Goal: Task Accomplishment & Management: Use online tool/utility

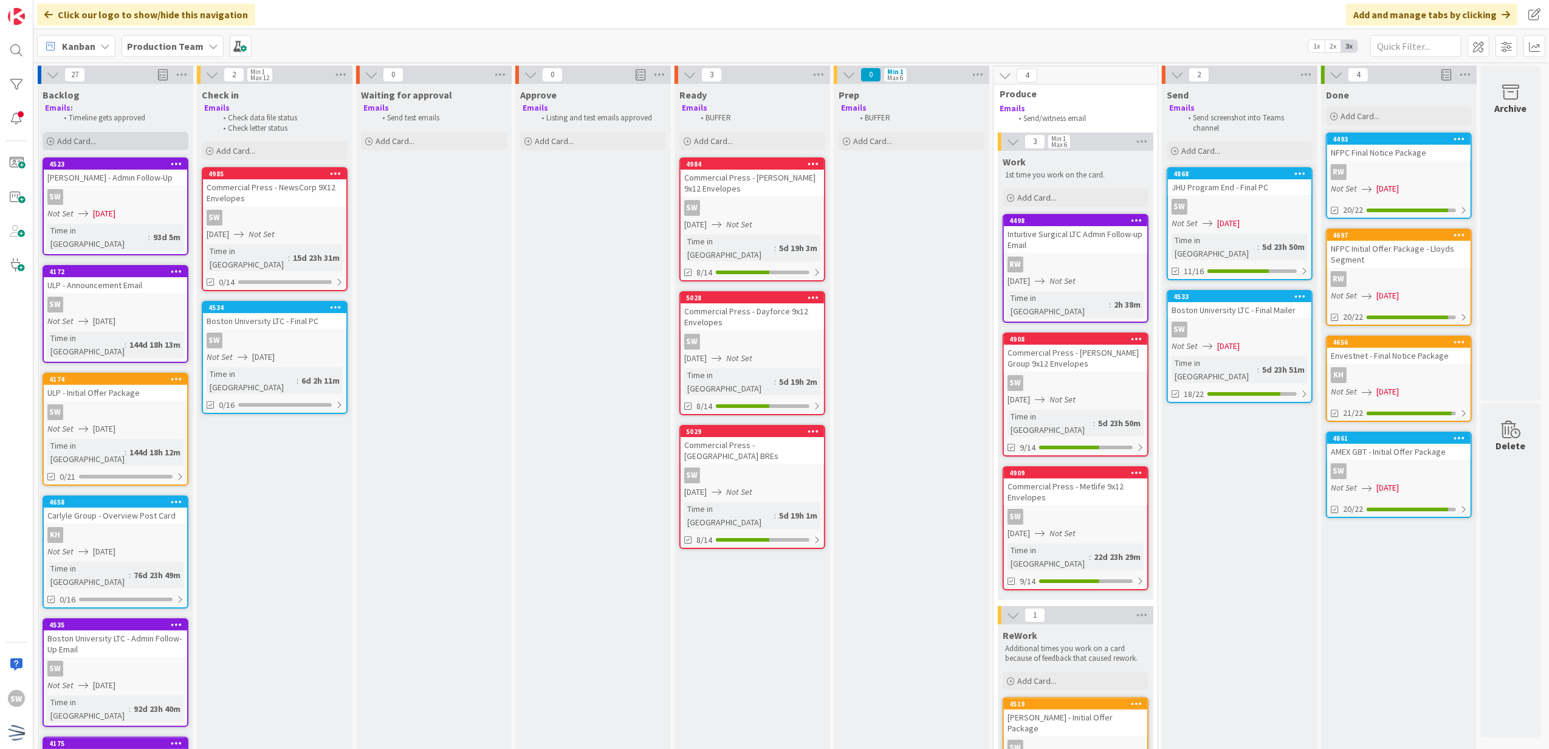
click at [92, 144] on span "Add Card..." at bounding box center [76, 141] width 39 height 11
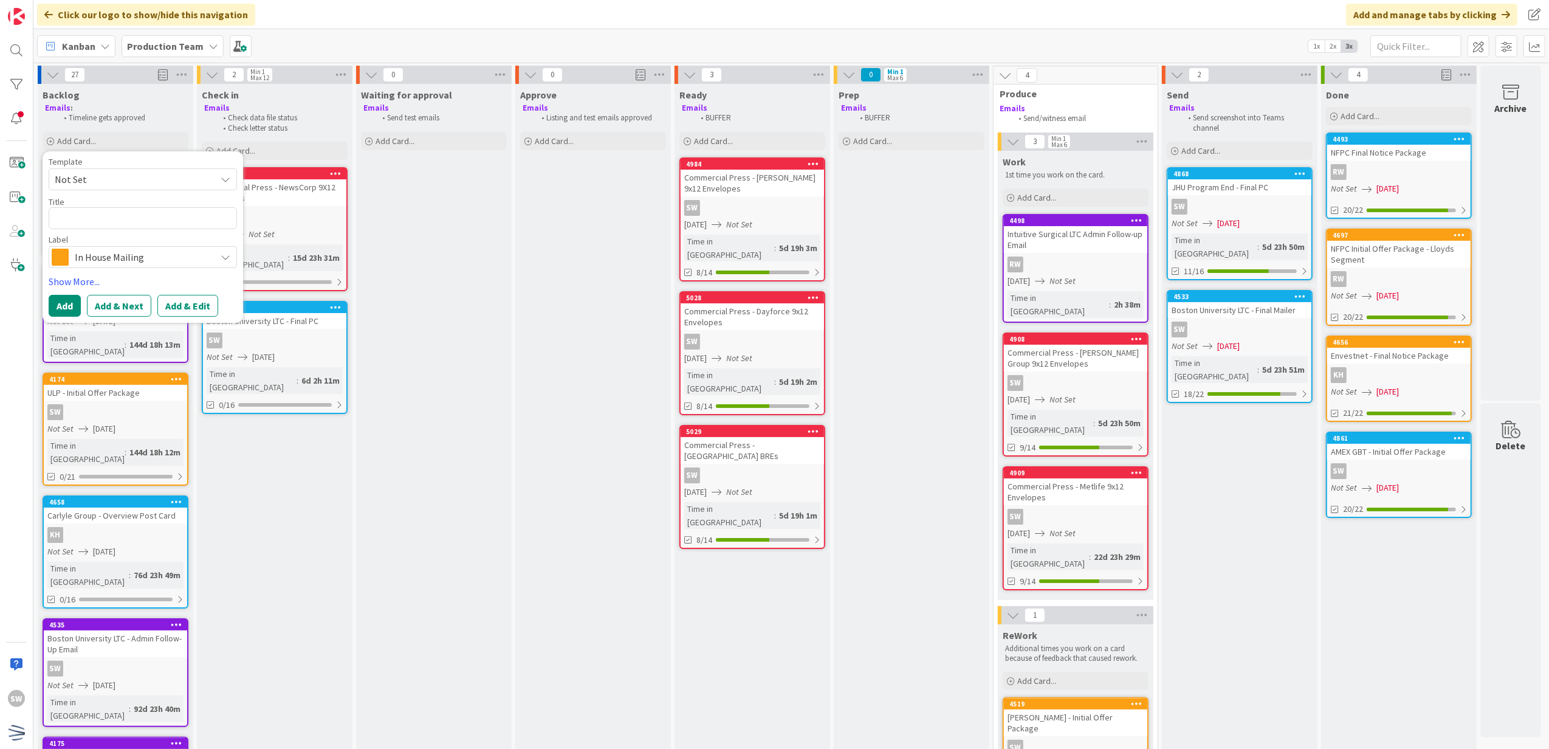
click at [81, 167] on div "Template Not Set" at bounding box center [143, 173] width 188 height 33
click at [75, 176] on span "Not Set" at bounding box center [131, 179] width 152 height 16
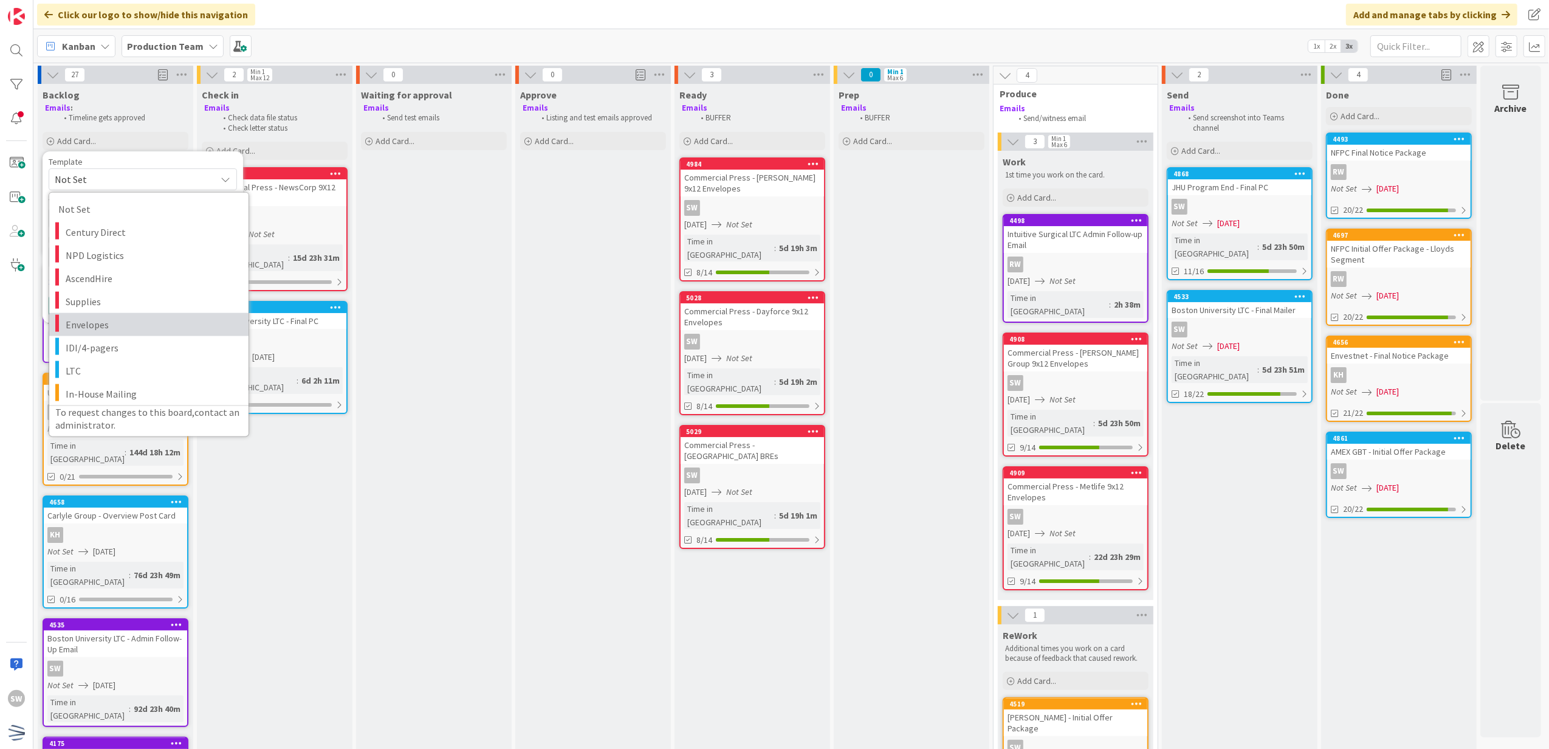
click at [128, 326] on span "Envelopes" at bounding box center [153, 324] width 174 height 16
type textarea "x"
type textarea "Envelopes"
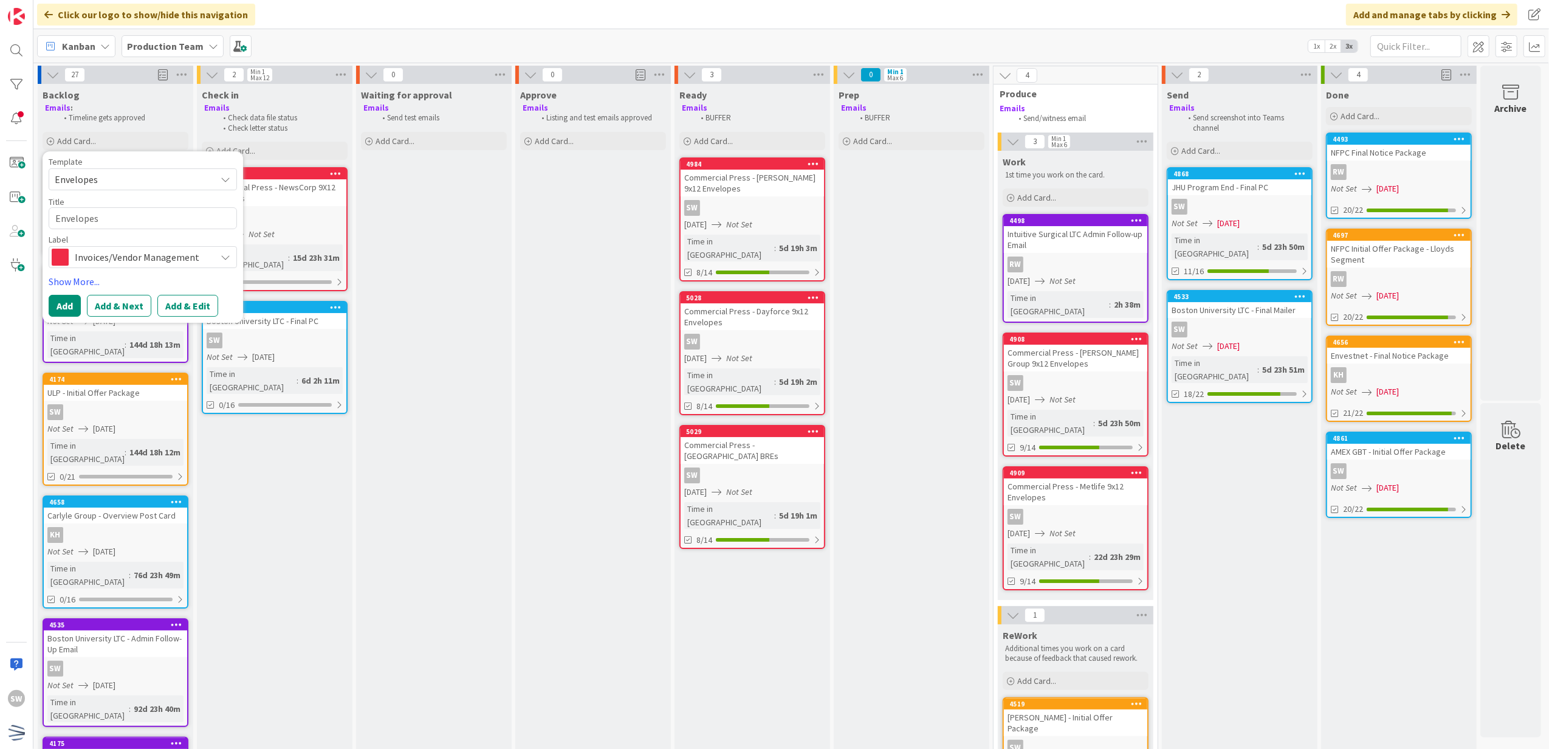
click at [132, 229] on div "Title 9 / 128 Envelopes" at bounding box center [143, 212] width 188 height 33
click at [132, 227] on textarea "Envelopes" at bounding box center [143, 218] width 188 height 22
type textarea "x"
type textarea "C"
type textarea "x"
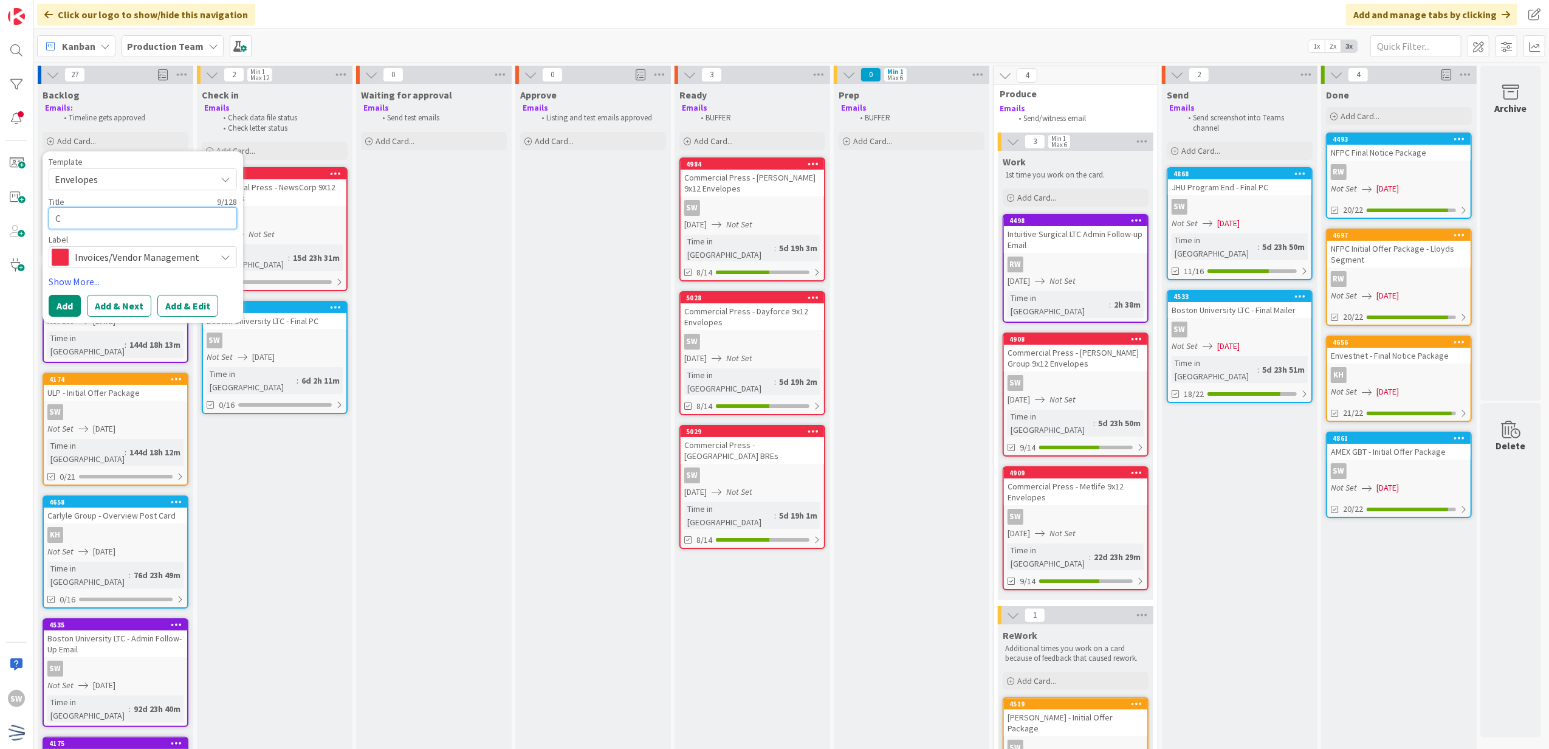
type textarea "Co"
type textarea "x"
type textarea "Com"
type textarea "x"
type textarea "Comme"
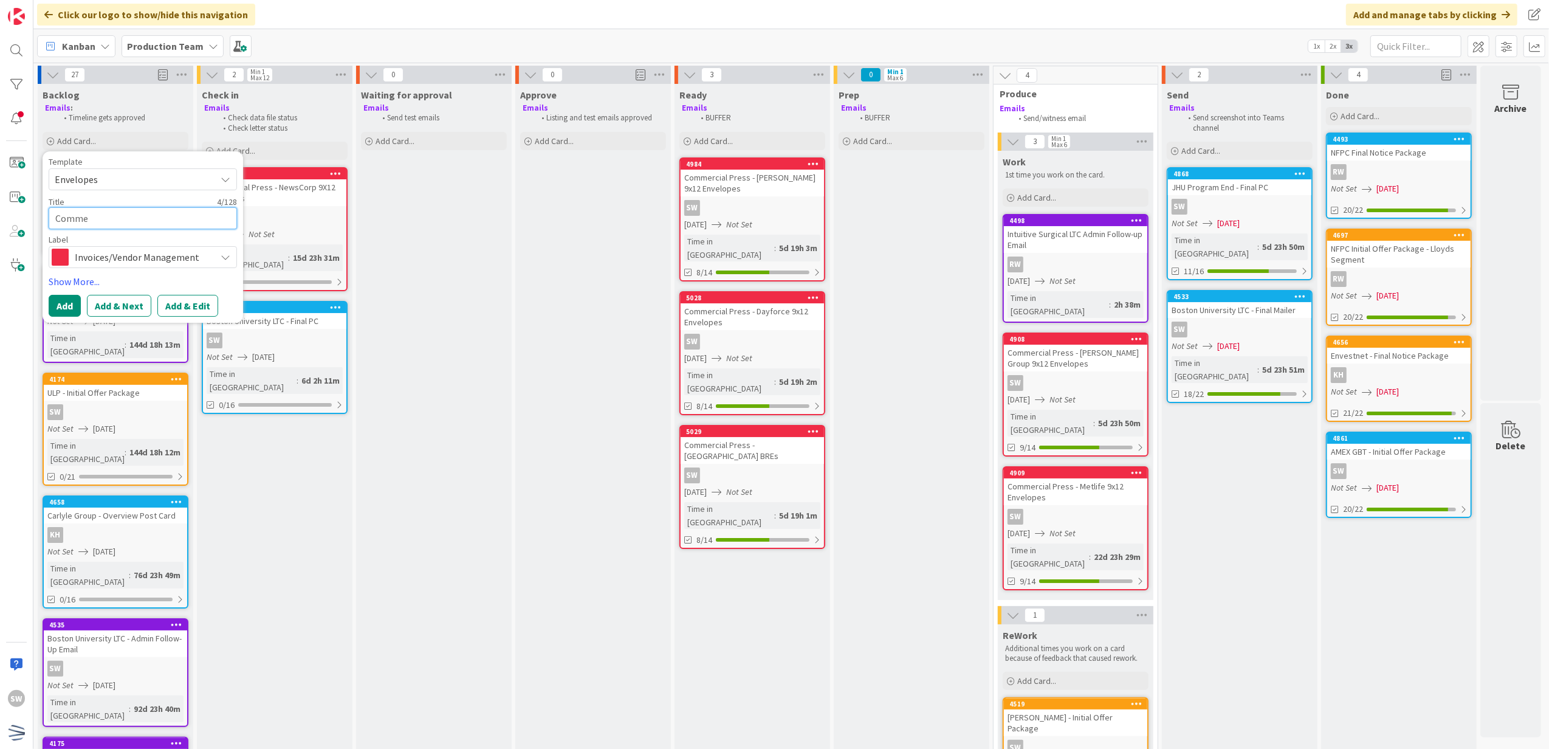
type textarea "x"
type textarea "Commer"
type textarea "x"
type textarea "Commerc"
type textarea "x"
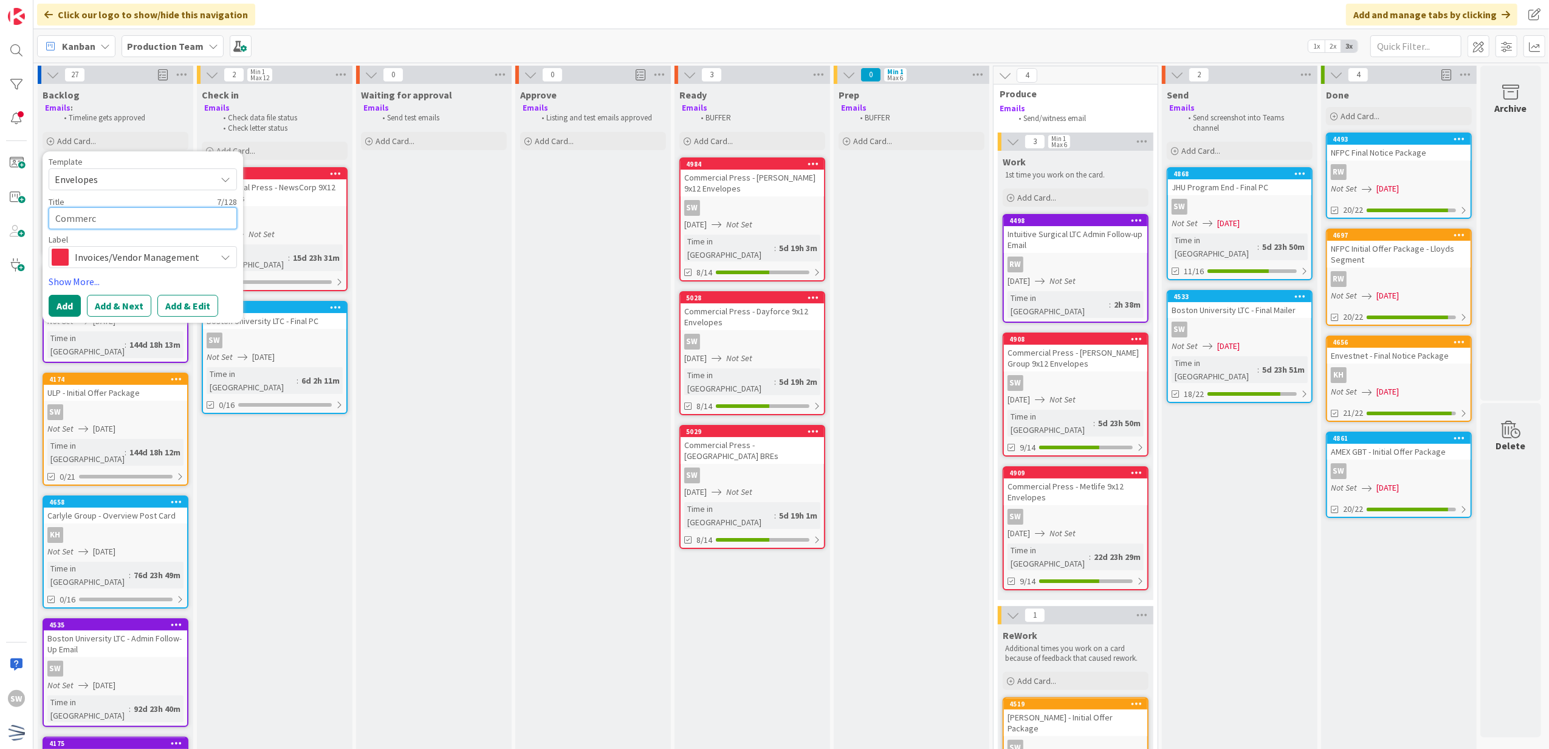
type textarea "Commerci"
type textarea "x"
type textarea "Commercia"
type textarea "x"
type textarea "Commercial"
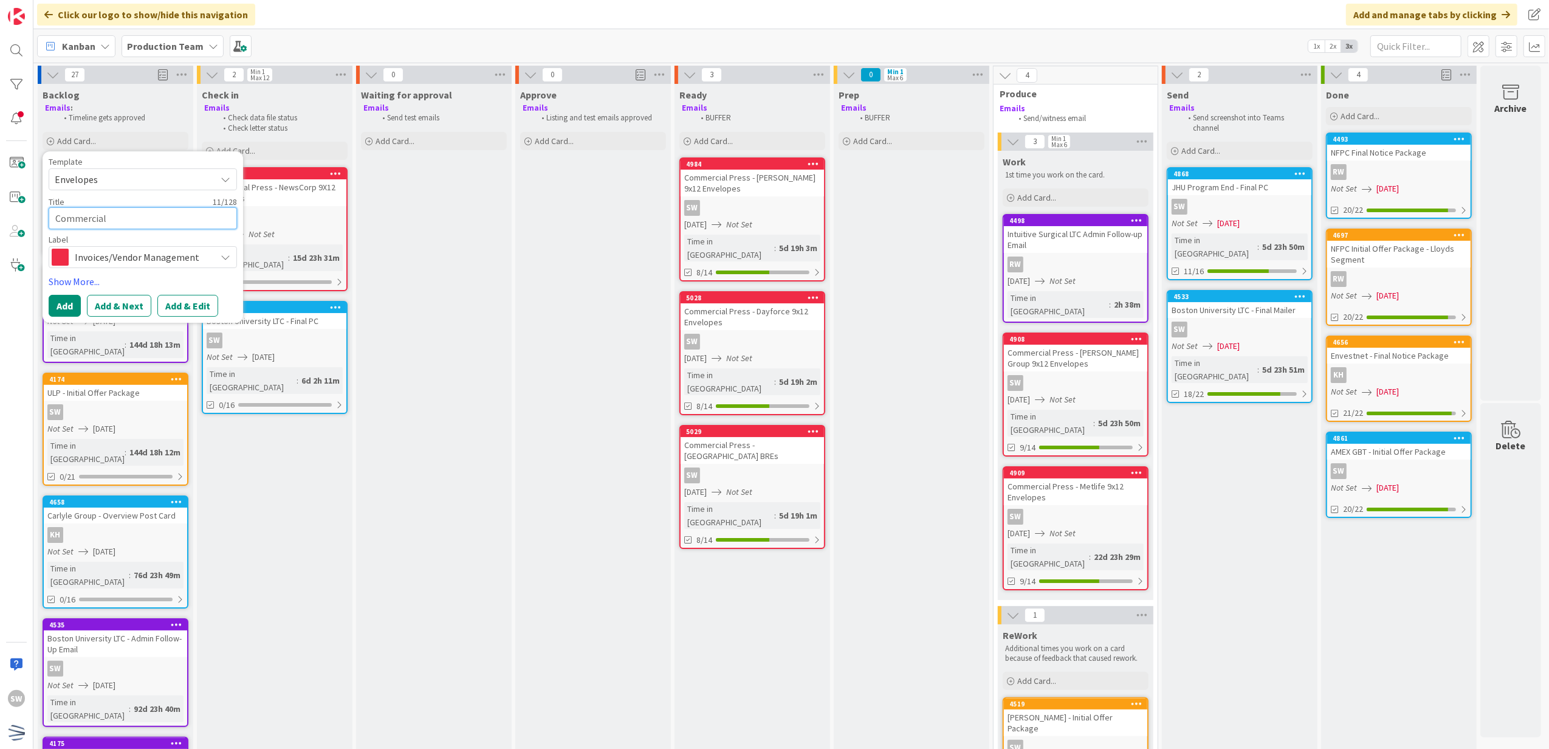
type textarea "x"
type textarea "Commercial P"
type textarea "x"
type textarea "Commercial Pr"
type textarea "x"
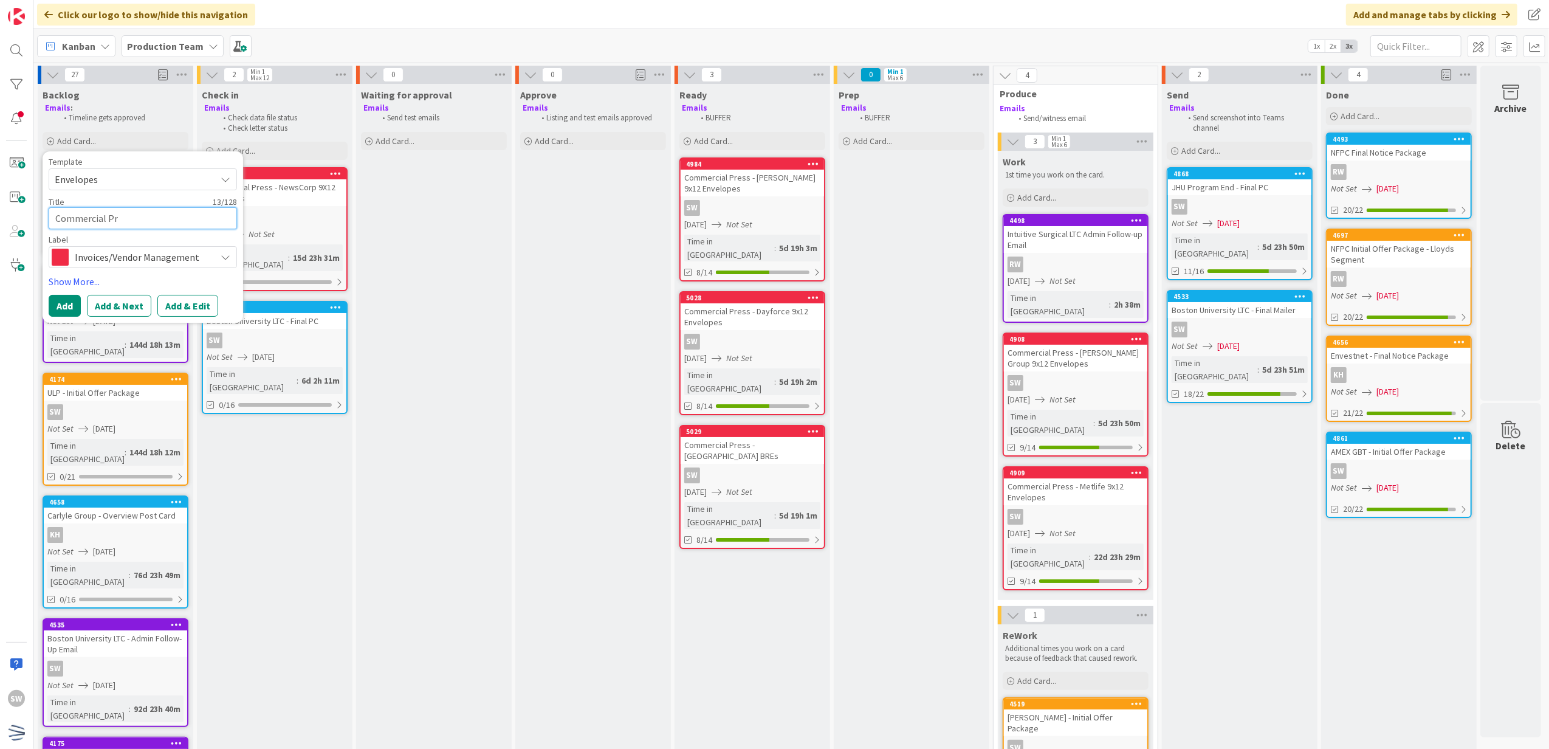
type textarea "Commercial Pre"
type textarea "x"
type textarea "Commercial Pres"
type textarea "x"
type textarea "Commercial Press"
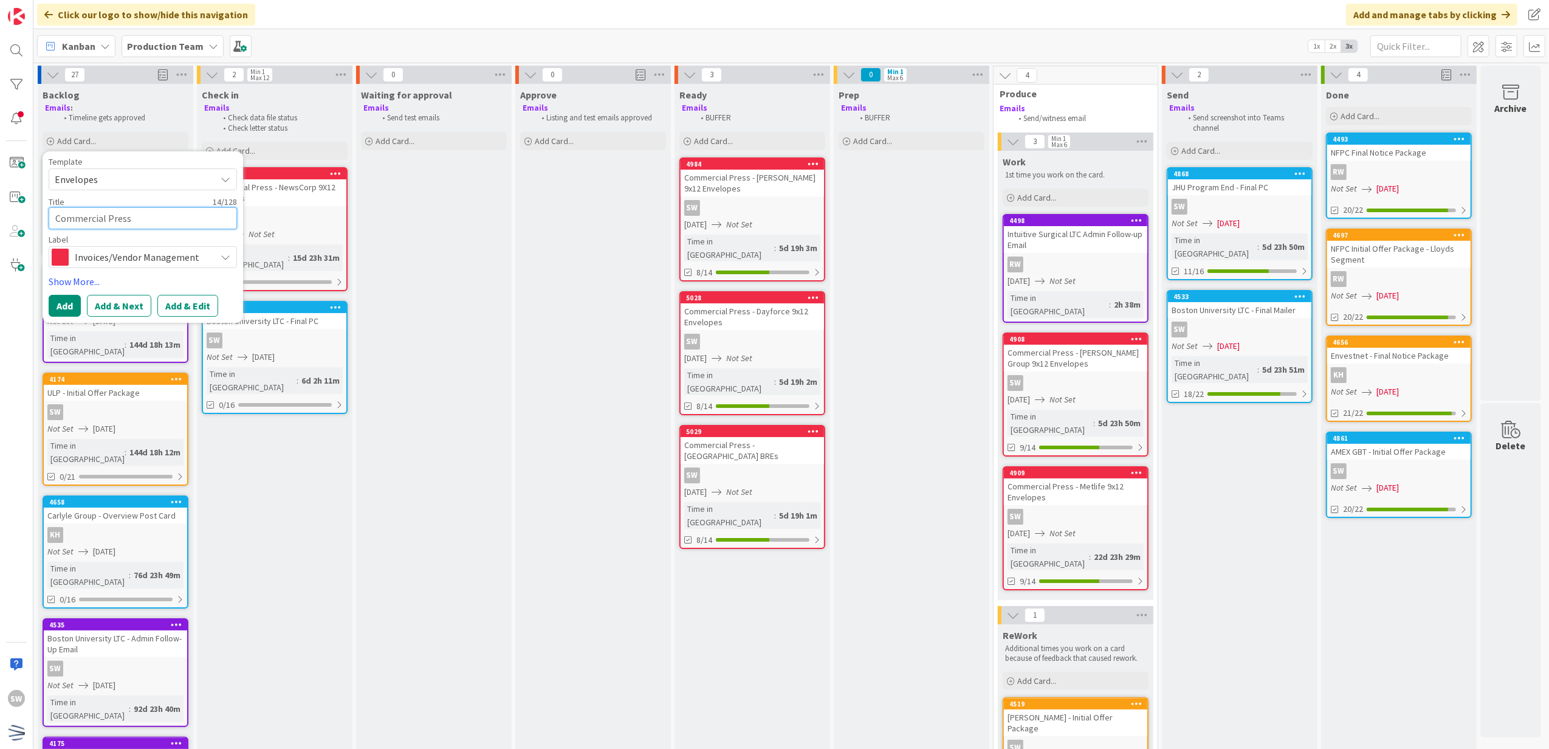
type textarea "x"
type textarea "Commercial Press"
type textarea "x"
type textarea "Commercial Press -"
type textarea "x"
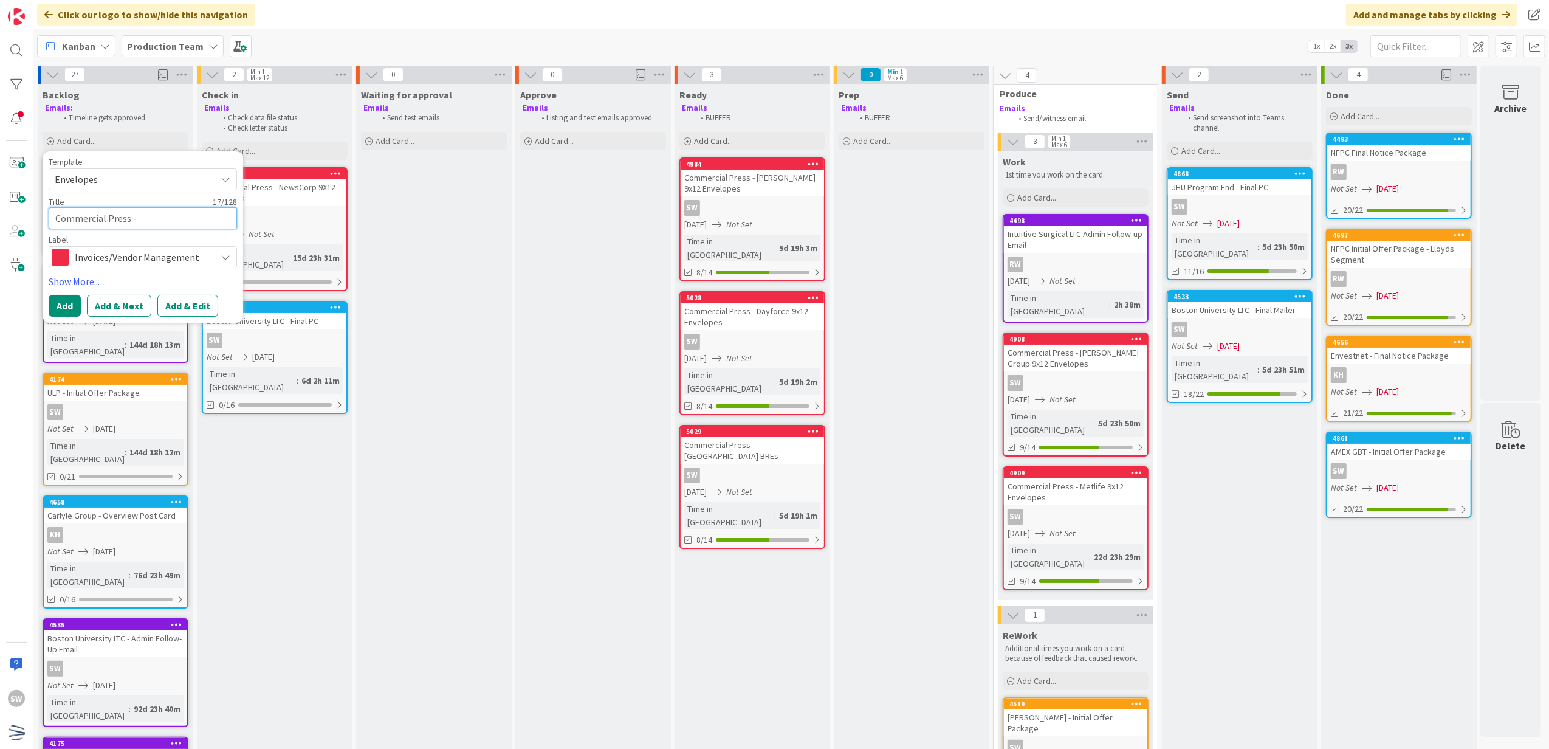
type textarea "Commercial Press -"
type textarea "x"
type textarea "Commercial Press - M"
type textarea "x"
type textarea "Commercial Press - Mo"
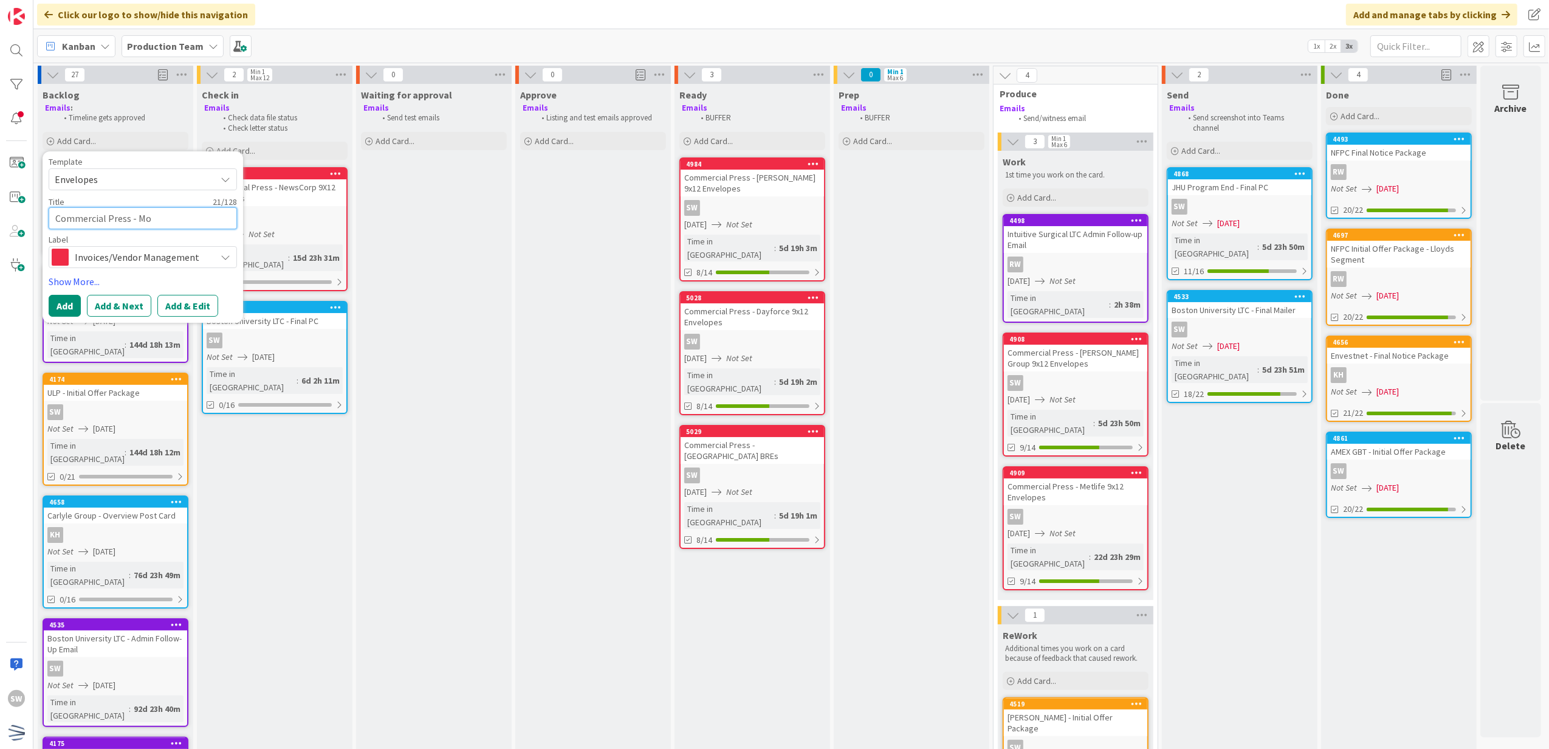
type textarea "x"
type textarea "Commercial Press - Mov"
type textarea "x"
type textarea "Commercial Press - Move"
type textarea "x"
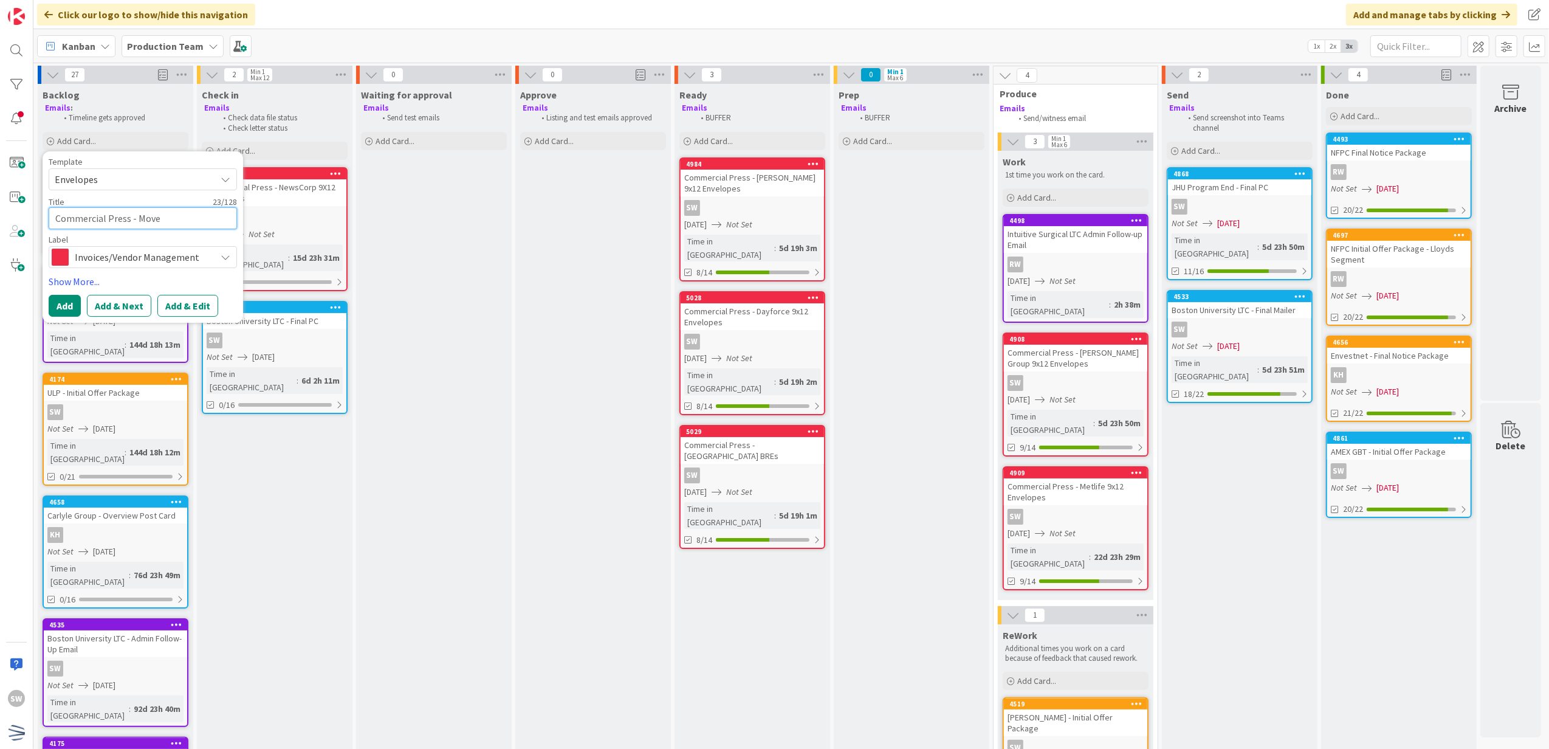
type textarea "Commercial Press - Movem"
type textarea "x"
type textarea "Commercial Press - Moveme"
type textarea "x"
type textarea "Commercial Press - Movemen"
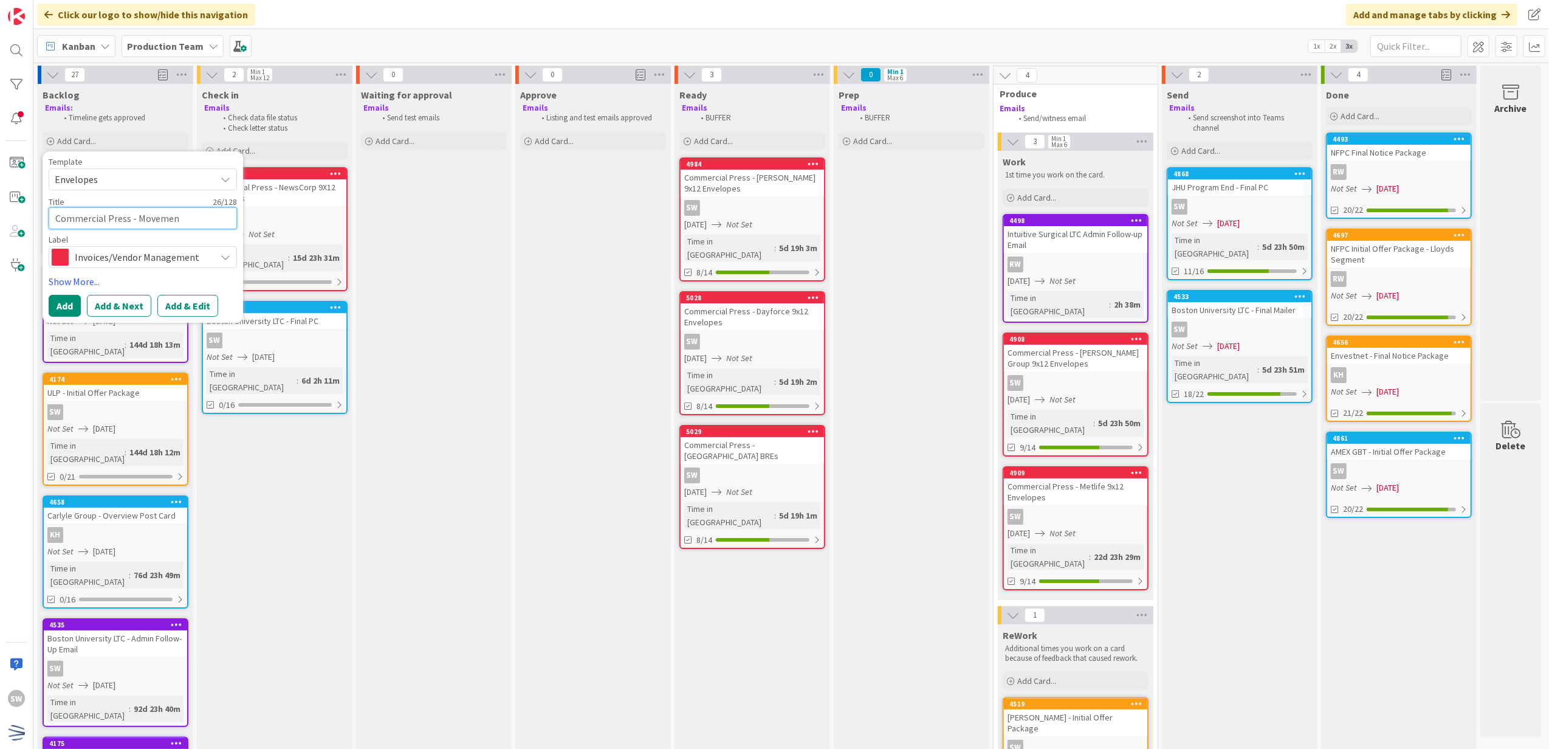
type textarea "x"
type textarea "Commercial Press - Movement"
type textarea "x"
type textarea "Commercial Press - Movement"
type textarea "x"
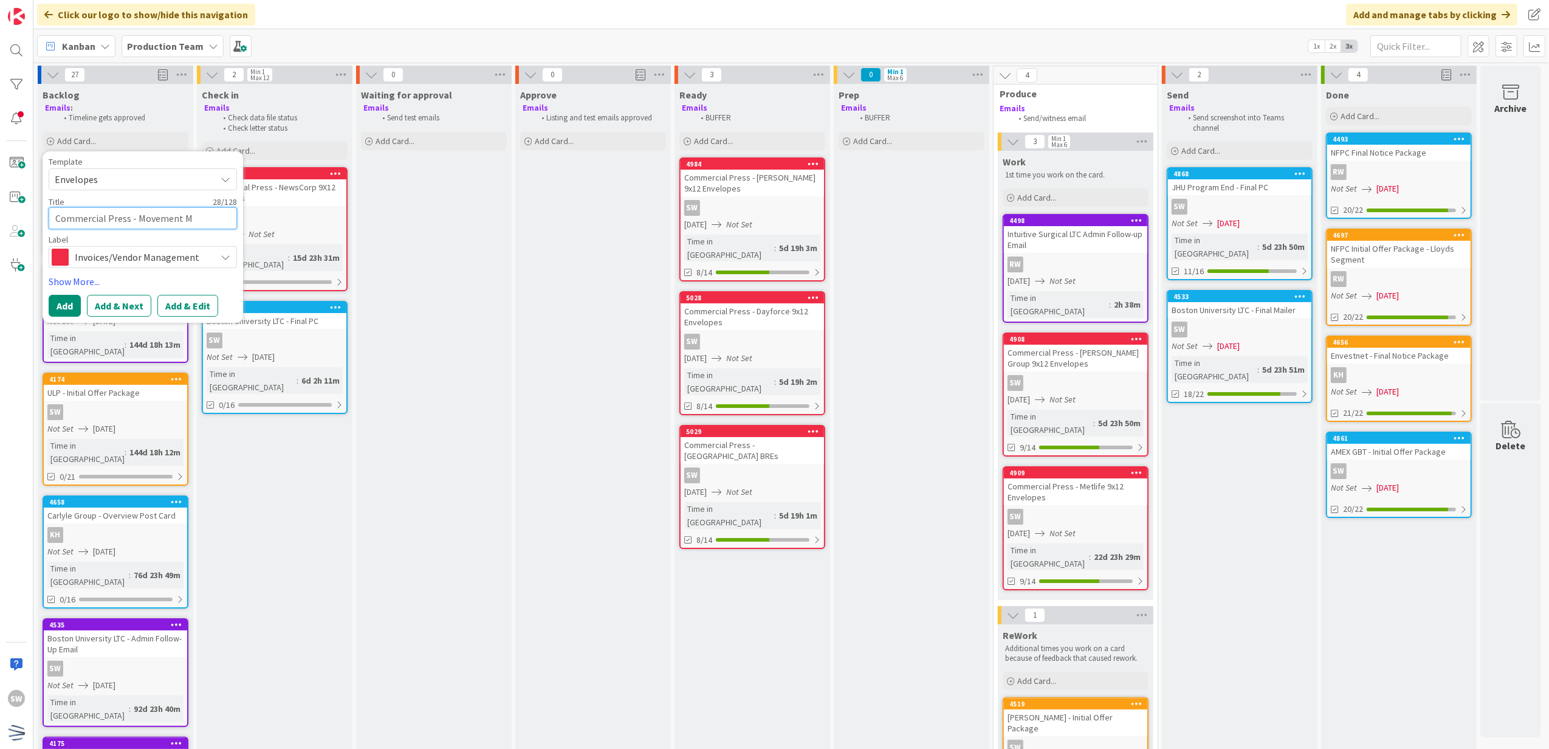
type textarea "Commercial Press - Movement Mo"
type textarea "x"
type textarea "Commercial Press - Movement Mor"
type textarea "x"
type textarea "Commercial Press - Movement Mort"
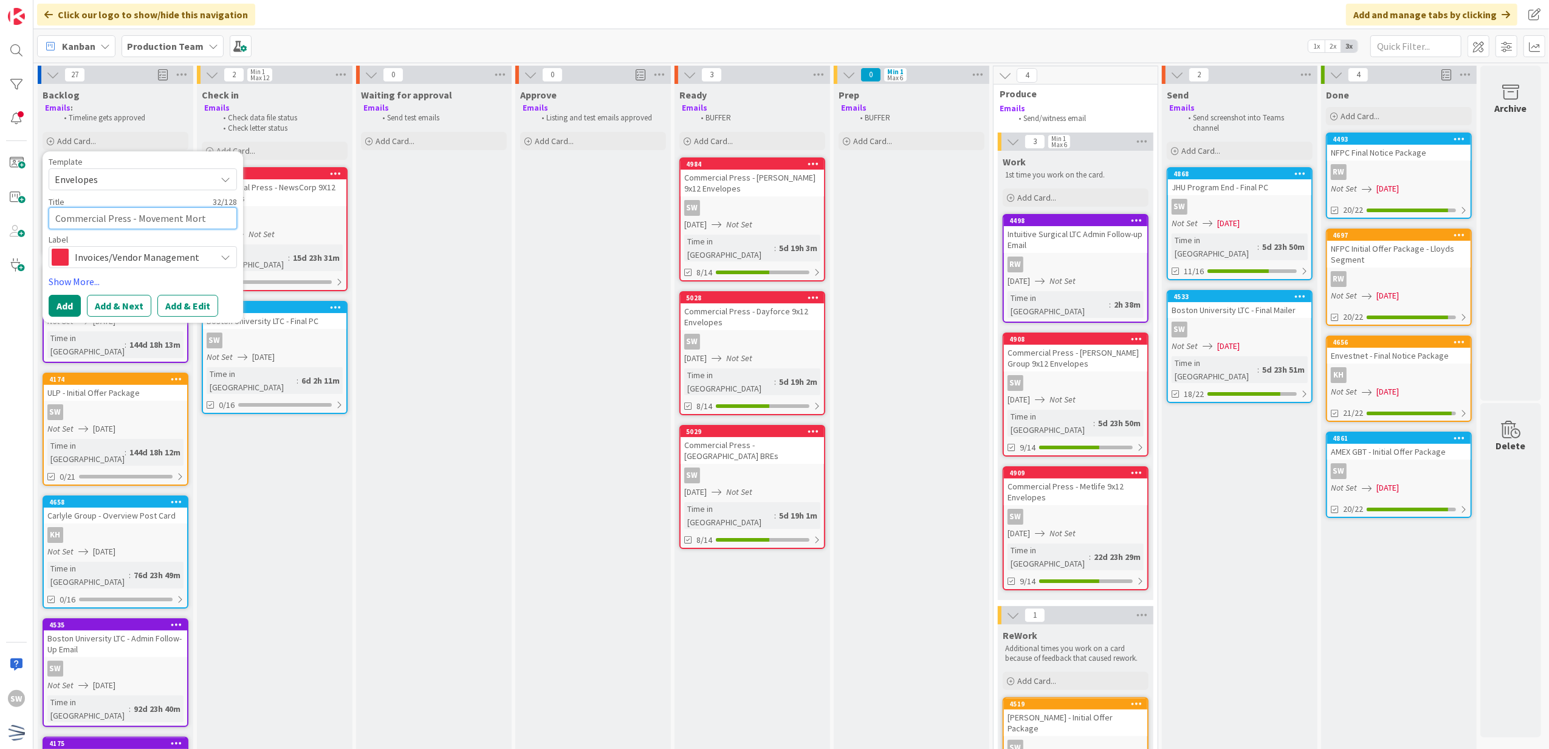
type textarea "x"
type textarea "Commercial Press - Movement Mortg"
type textarea "x"
type textarea "Commercial Press - Movement Mortga"
type textarea "x"
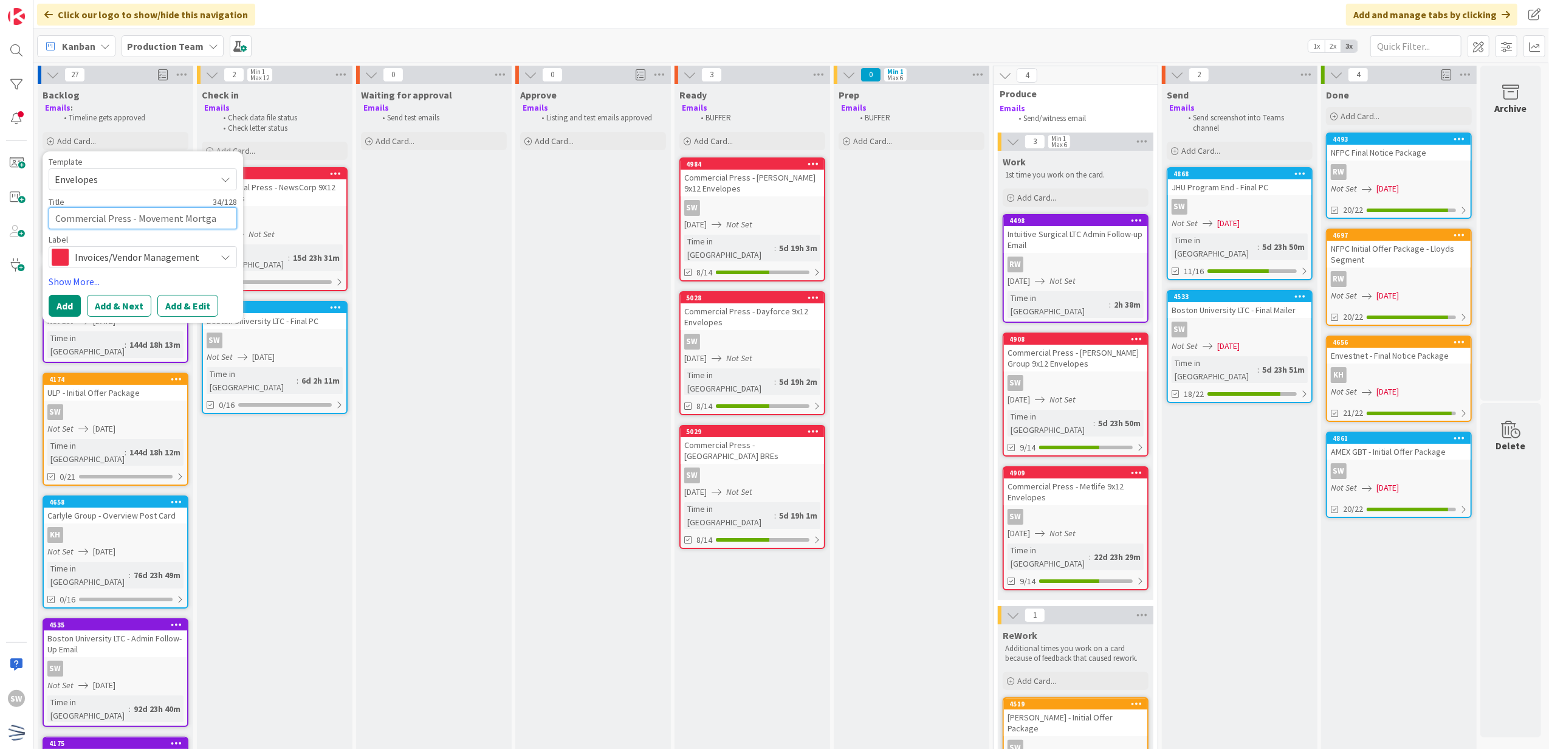
type textarea "Commercial Press - Movement Mortgag"
type textarea "x"
type textarea "Commercial Press - Movement Mortgage"
type textarea "x"
type textarea "Commercial Press - Movement Mortgage"
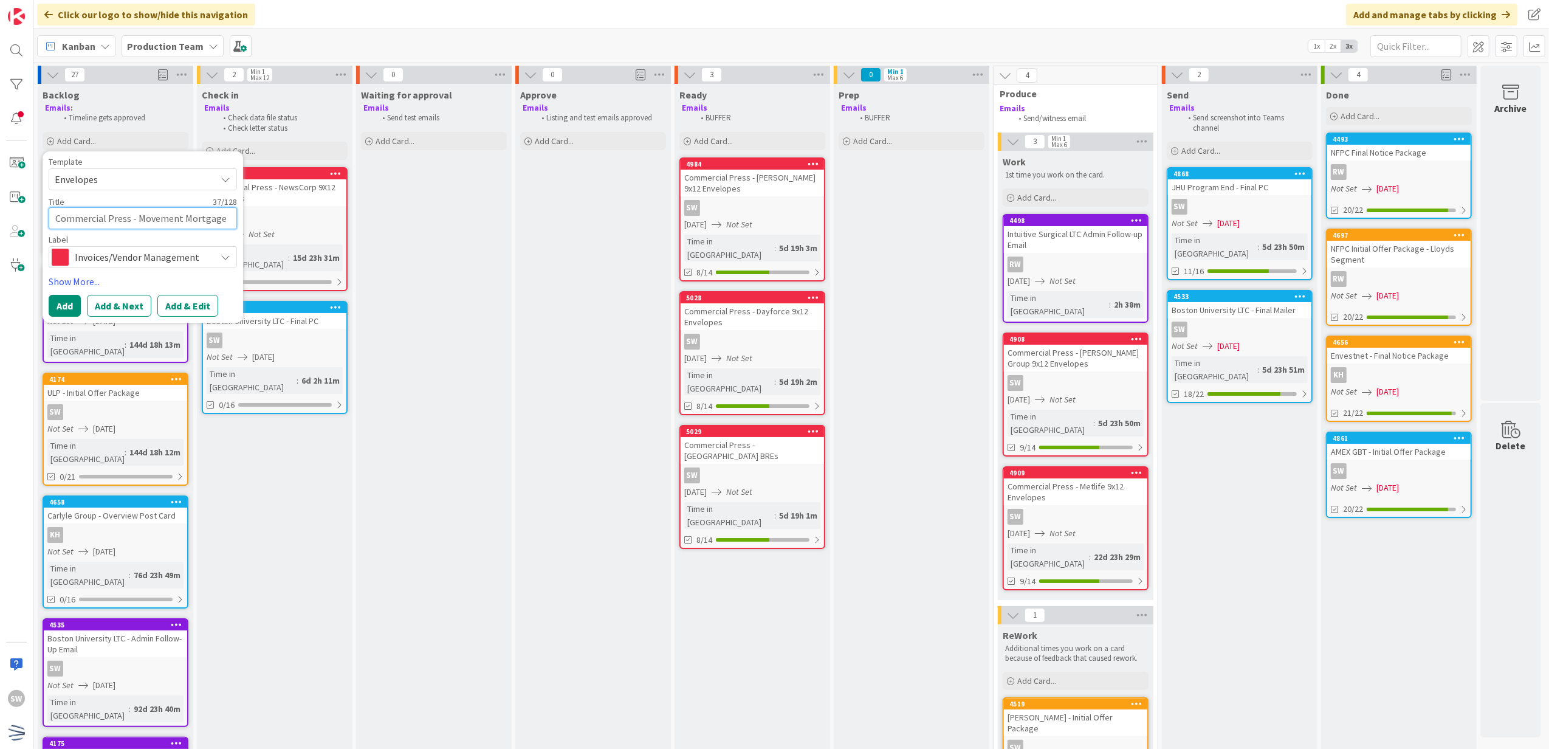
type textarea "x"
type textarea "Commercial Press - Movement Mortgage E"
type textarea "x"
type textarea "Commercial Press - Movement Mortgage En"
type textarea "x"
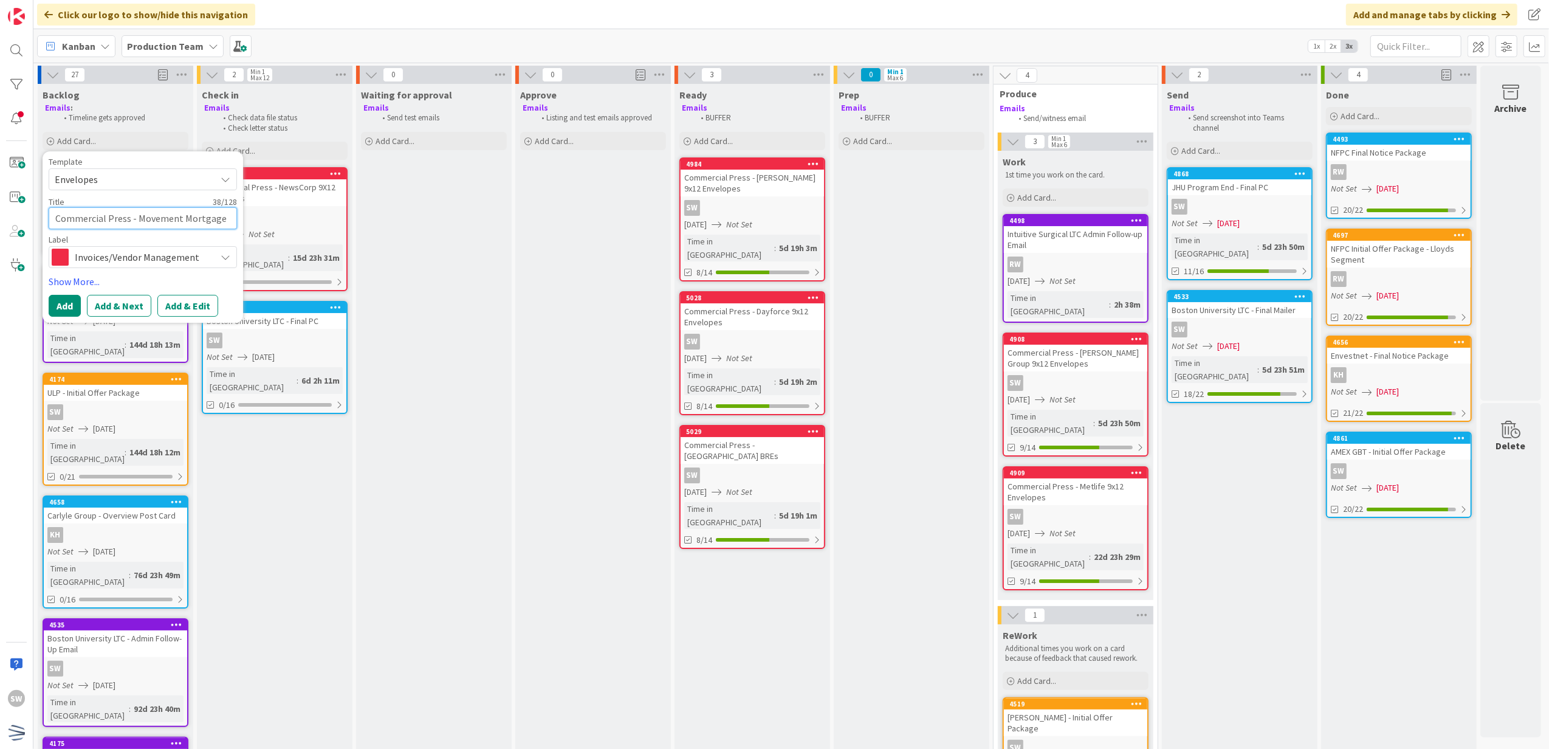
type textarea "Commercial Press - Movement Mortgage Env"
type textarea "x"
type textarea "Commercial Press - Movement Mortgage Enve"
type textarea "x"
type textarea "Commercial Press - Movement Mortgage Env"
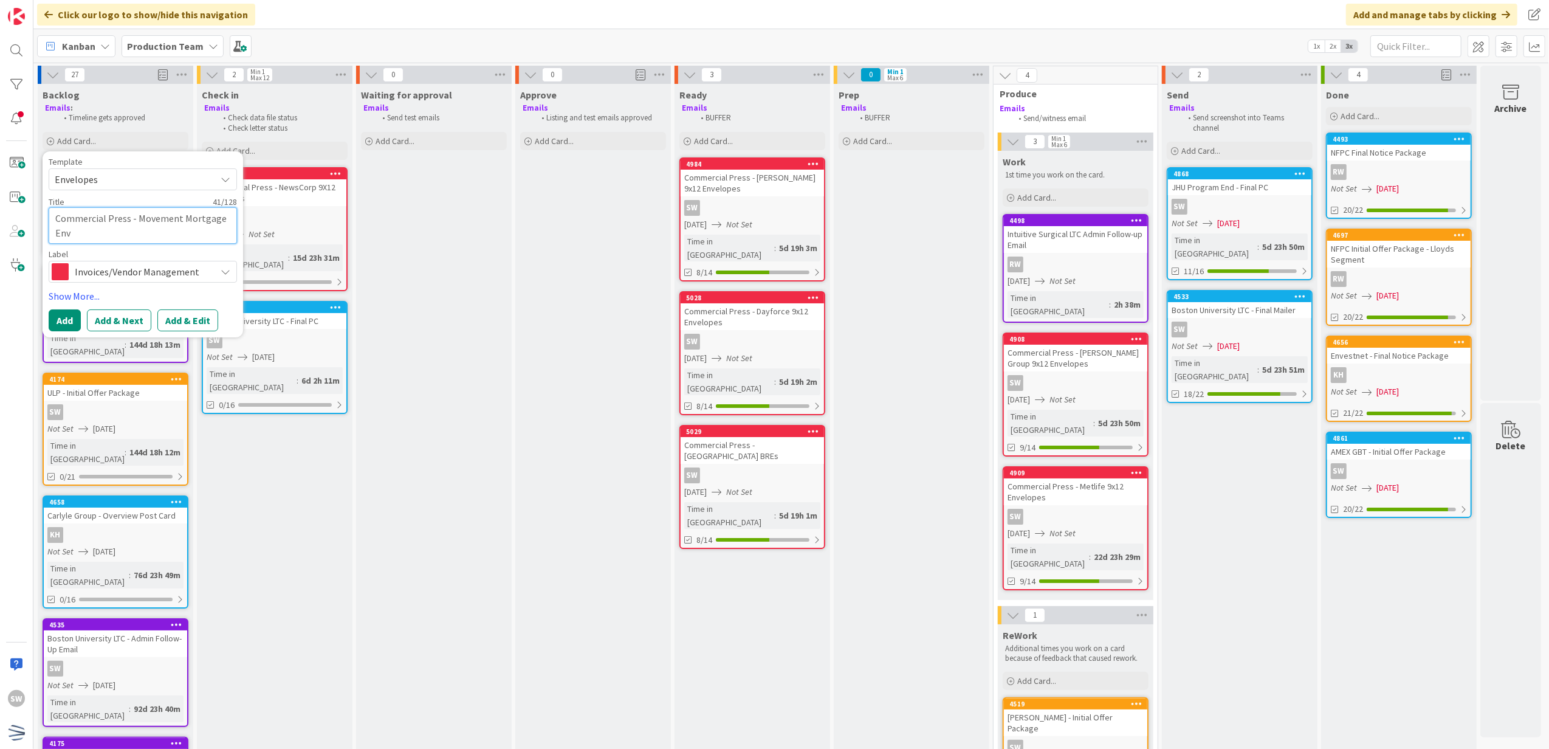
type textarea "x"
type textarea "Commercial Press - Movement Mortgage En"
type textarea "x"
type textarea "Commercial Press - Movement Mortgage E"
type textarea "x"
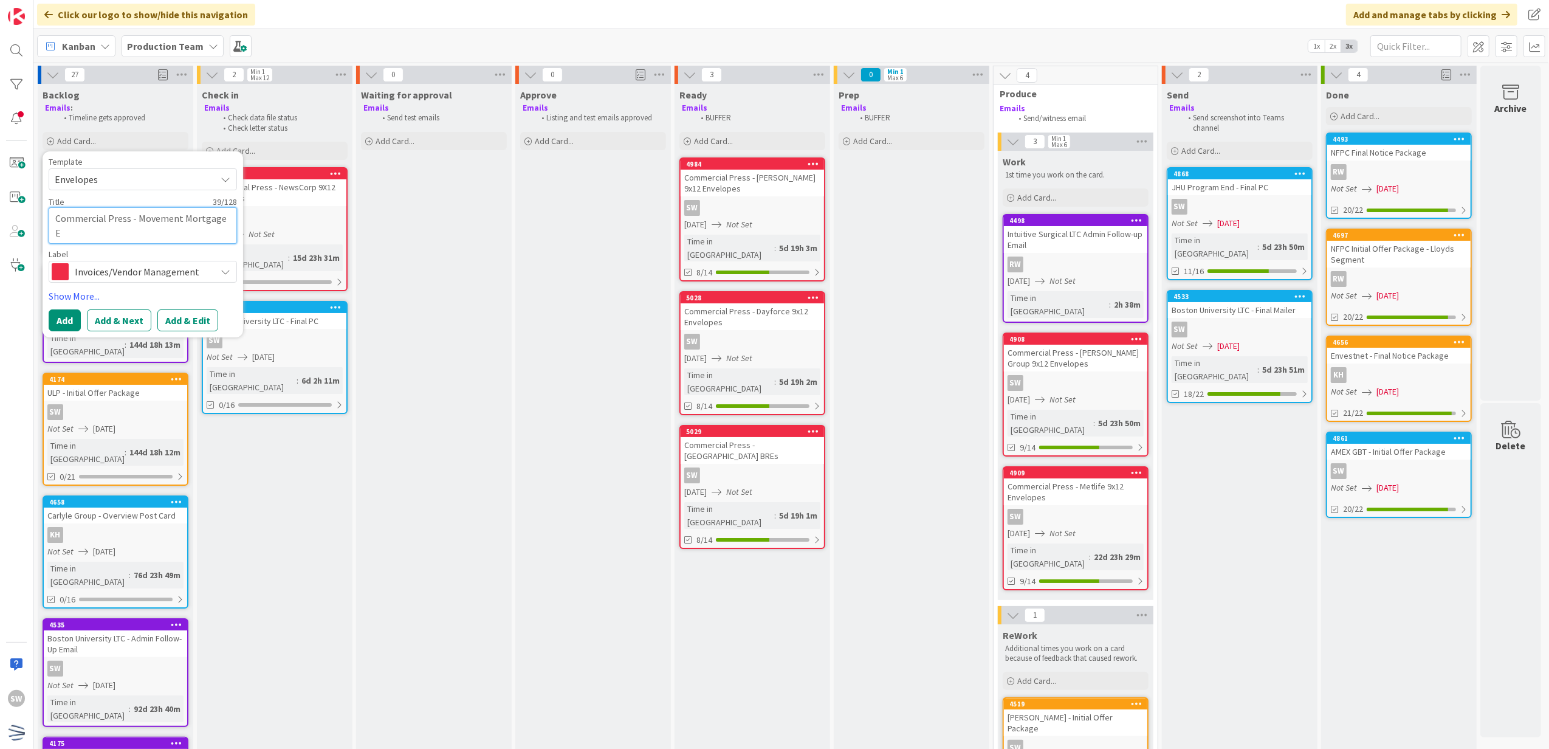
type textarea "Commercial Press - Movement Mortgage"
type textarea "x"
type textarea "Commercial Press - Movement Mortgage 0"
type textarea "x"
type textarea "Commercial Press - Movement Mortgage"
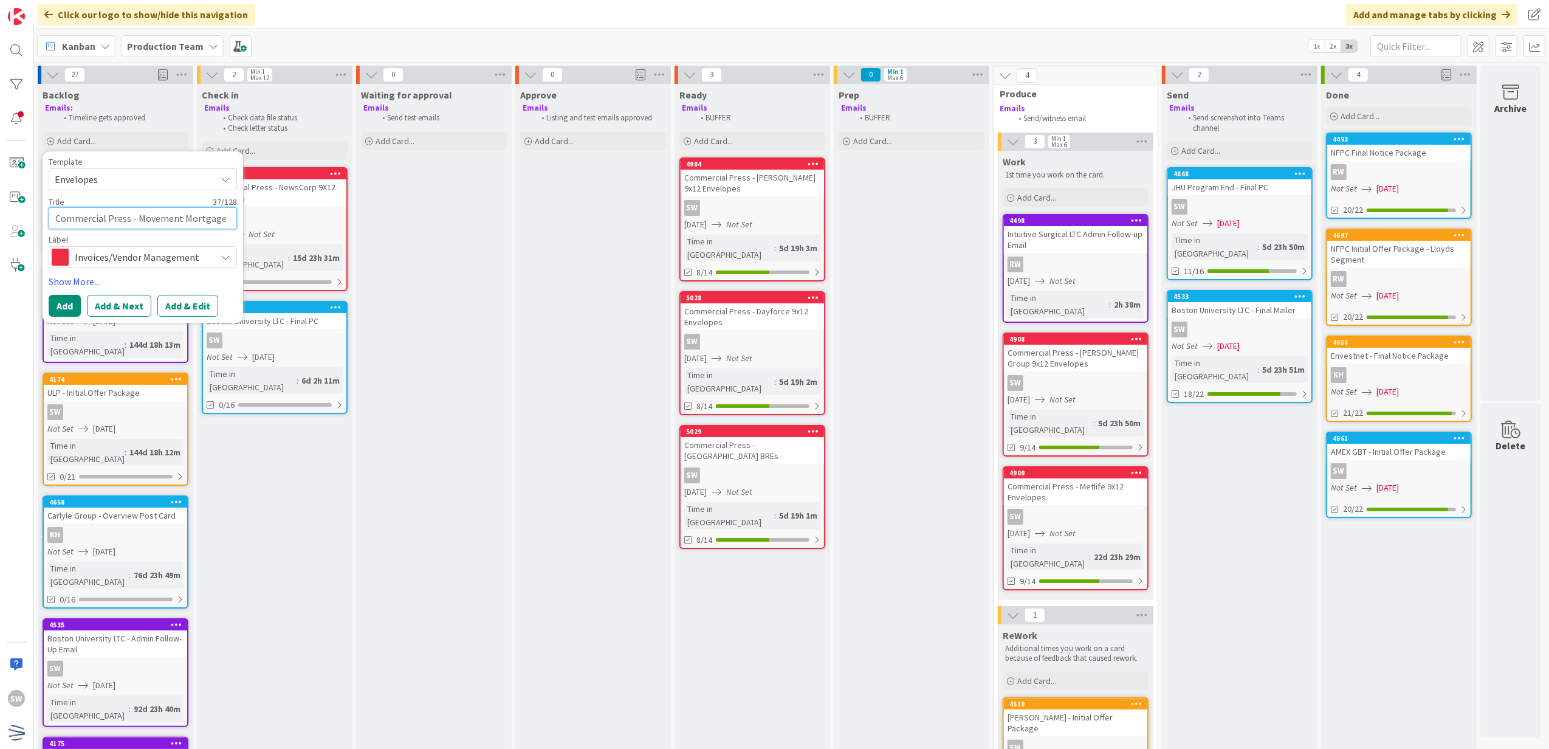
type textarea "x"
type textarea "Commercial Press - Movement Mortgage 9"
type textarea "x"
type textarea "Commercial Press - Movement Mortgage 9x"
type textarea "x"
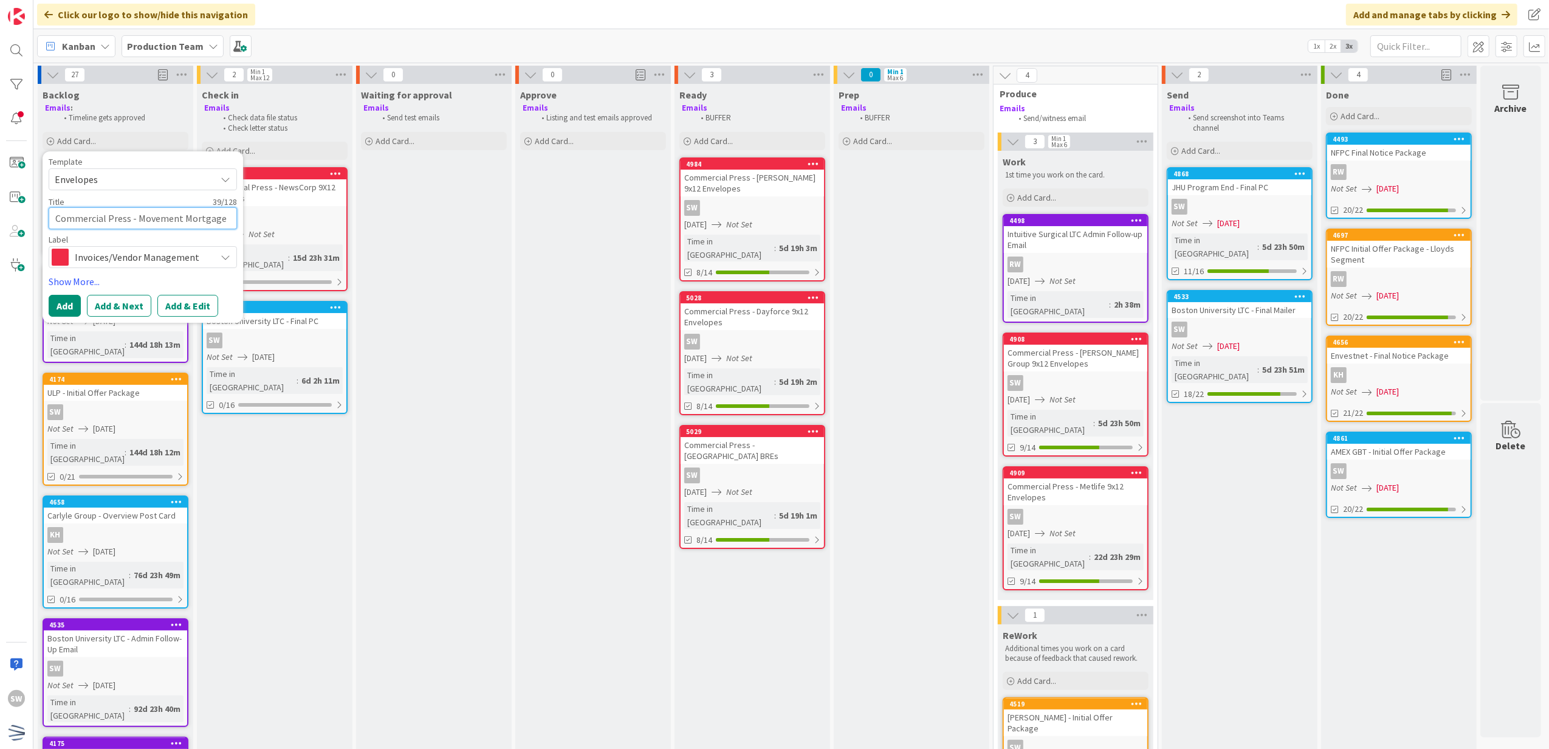
type textarea "Commercial Press - Movement Mortgage 9x1"
type textarea "x"
type textarea "Commercial Press - Movement Mortgage 9x12"
type textarea "x"
type textarea "Commercial Press - Movement Mortgage 9x12"
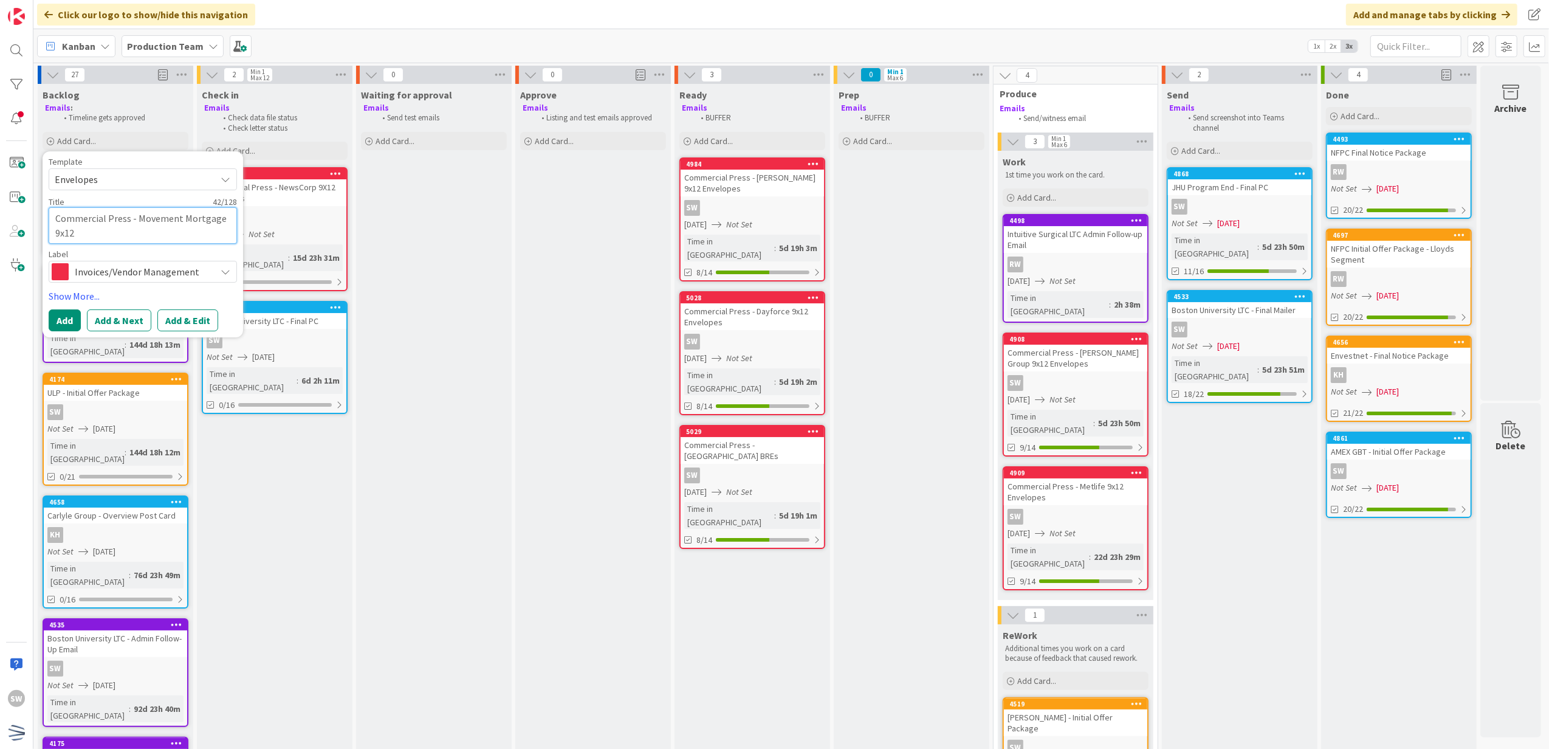
type textarea "x"
type textarea "Commercial Press - Movement Mortgage 9x12 E"
type textarea "x"
type textarea "Commercial Press - Movement Mortgage 9x12 En"
type textarea "x"
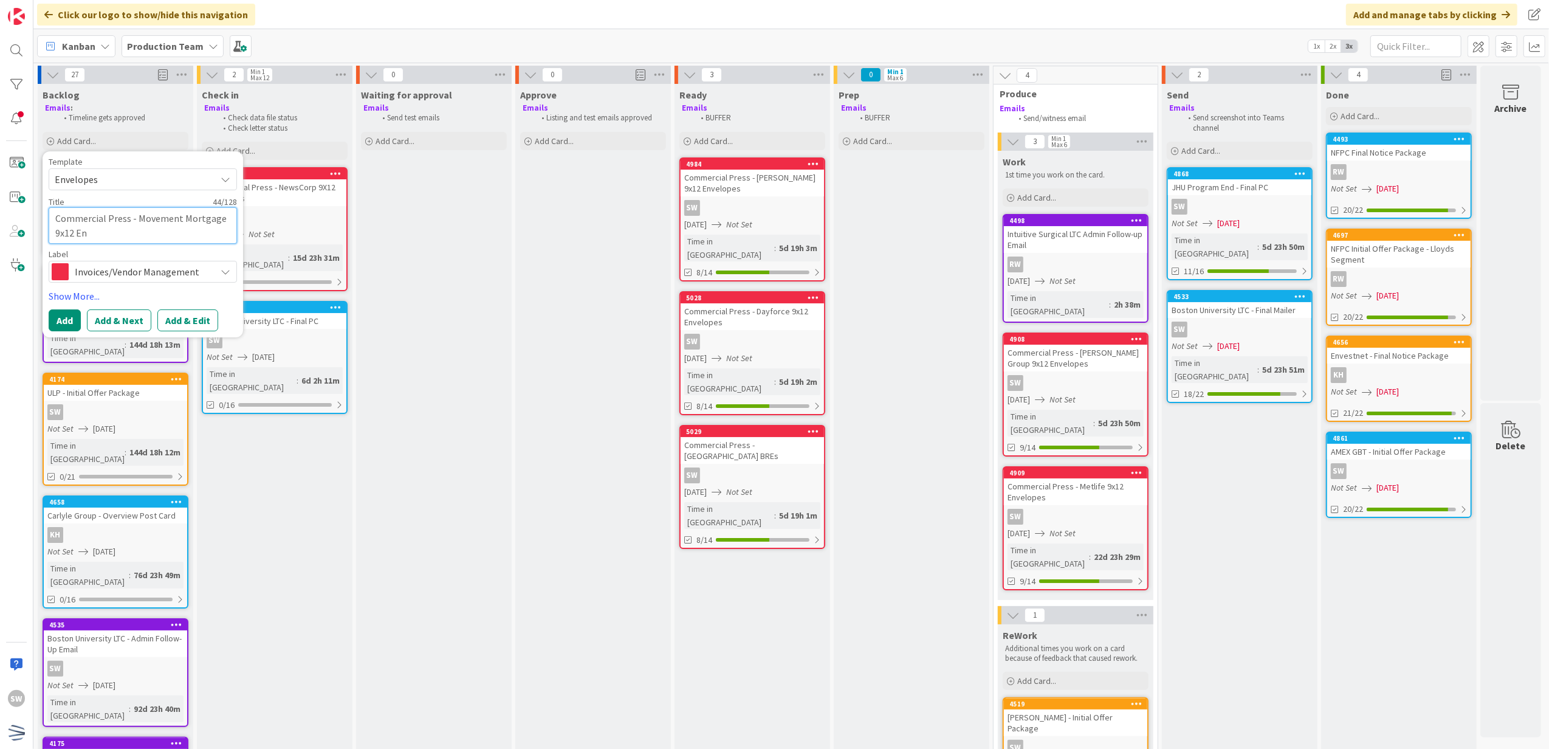
type textarea "Commercial Press - Movement Mortgage 9x12 Ene"
type textarea "x"
type textarea "Commercial Press - Movement Mortgage 9x12 En"
type textarea "x"
type textarea "Commercial Press - Movement Mortgage 9x12 Env"
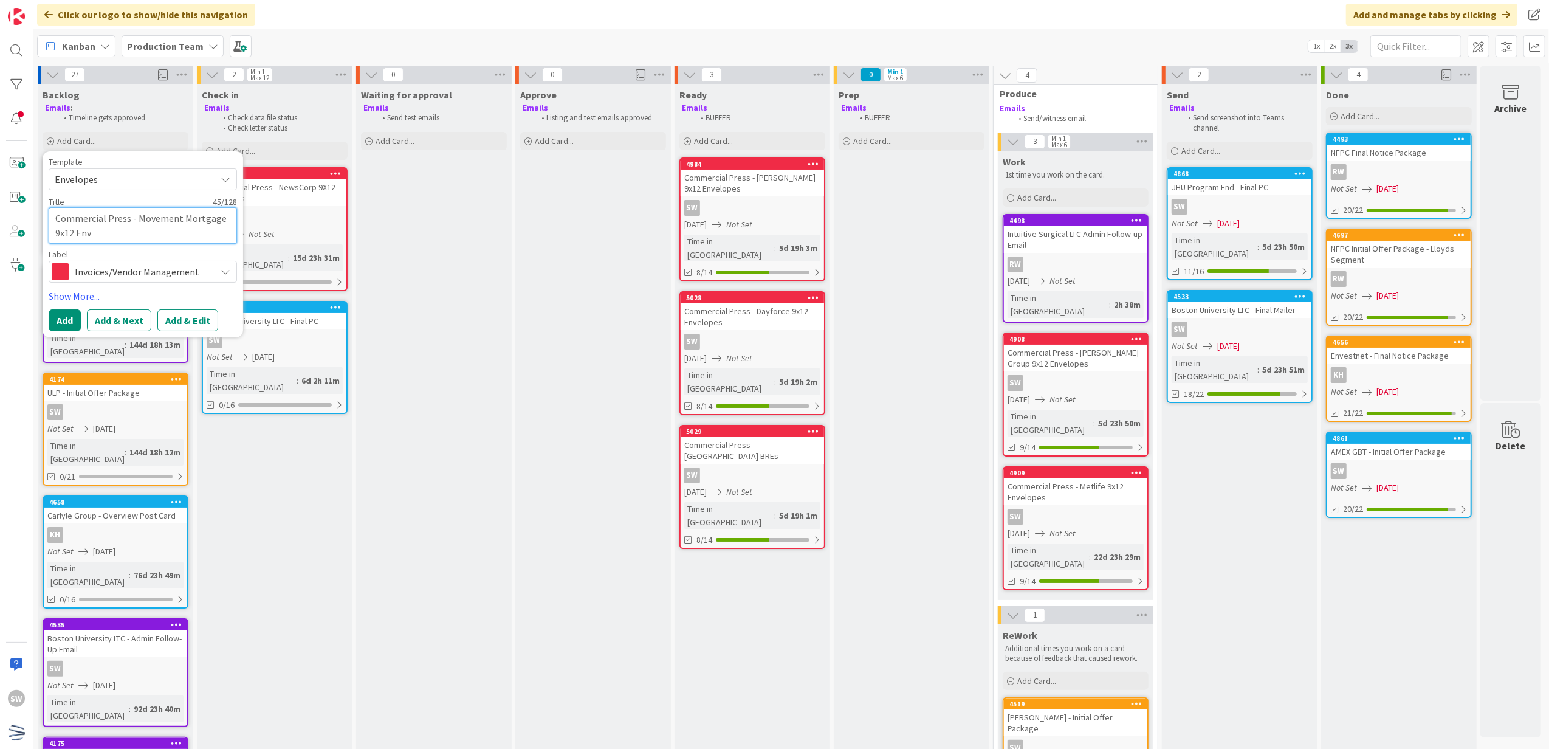
type textarea "x"
type textarea "Commercial Press - Movement Mortgage 9x12 Enve"
type textarea "x"
type textarea "Commercial Press - Movement Mortgage 9x12 Envel"
type textarea "x"
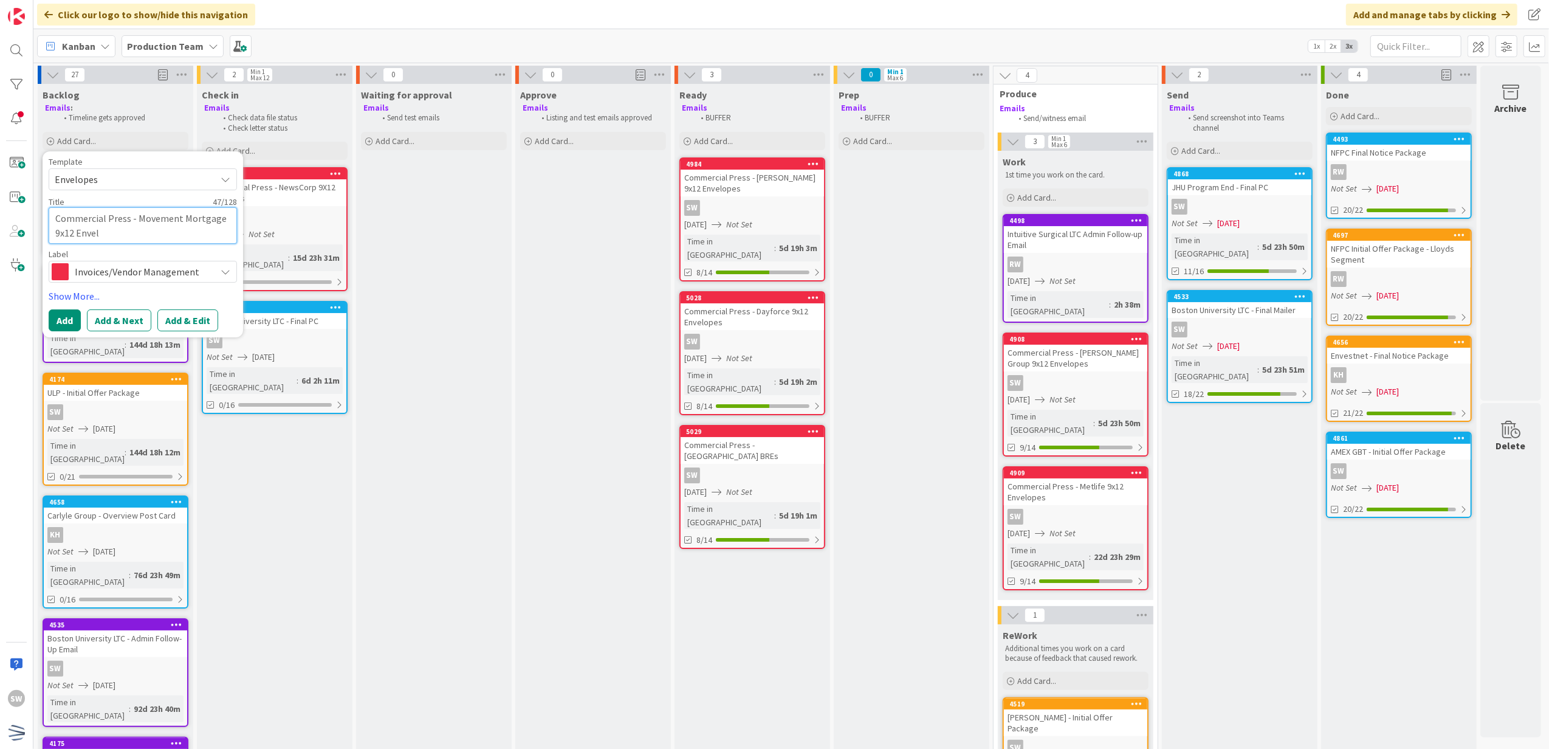
type textarea "Commercial Press - Movement Mortgage 9x12 Envelo"
type textarea "x"
type textarea "Commercial Press - Movement Mortgage 9x12 Envelop"
type textarea "x"
type textarea "Commercial Press - Movement Mortgage 9x12 Envelope"
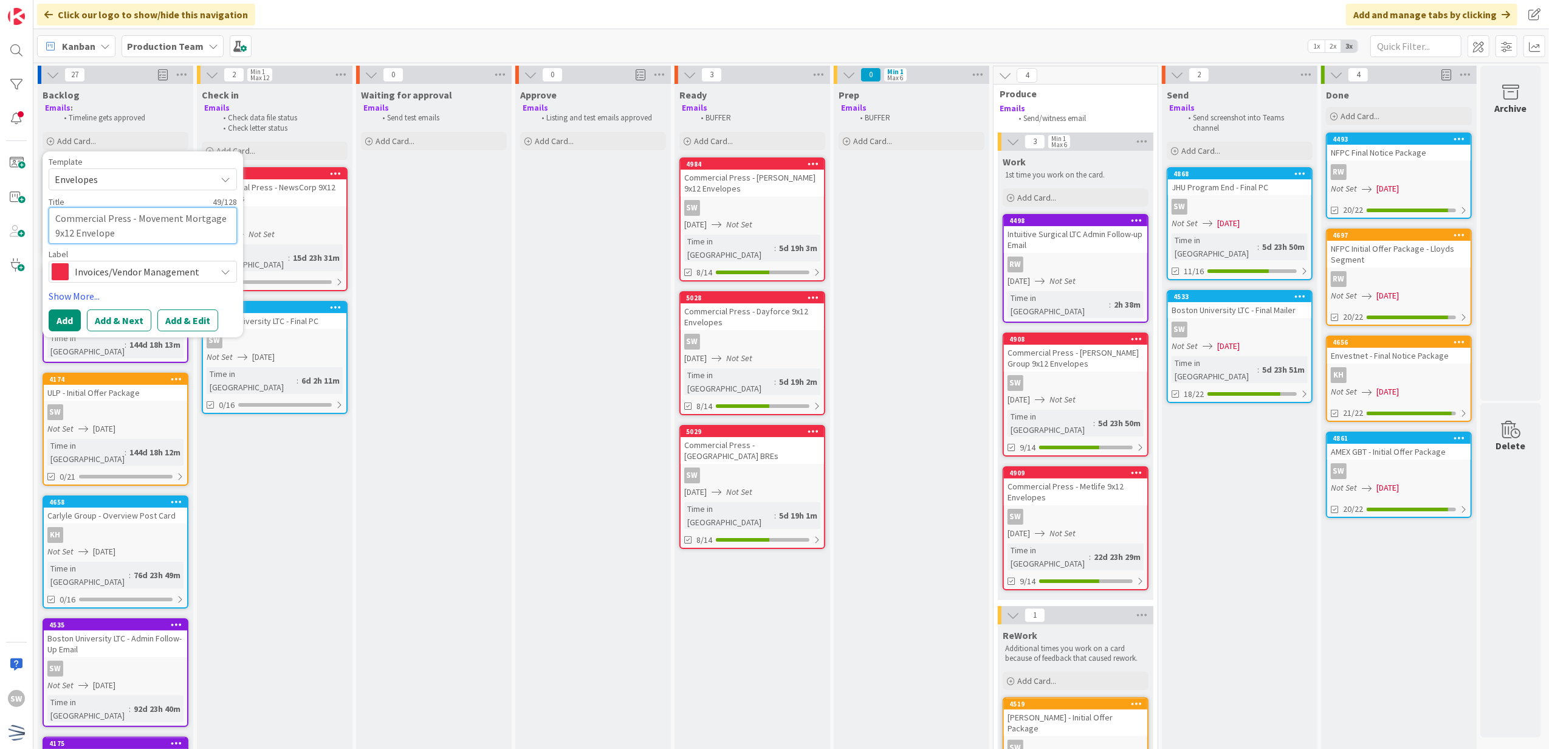
type textarea "x"
type textarea "Commercial Press - Movement Mortgage 9x12 Envelope"
type textarea "x"
type textarea "Commercial Press - Movement Mortgage 9x12 Envelope"
type textarea "x"
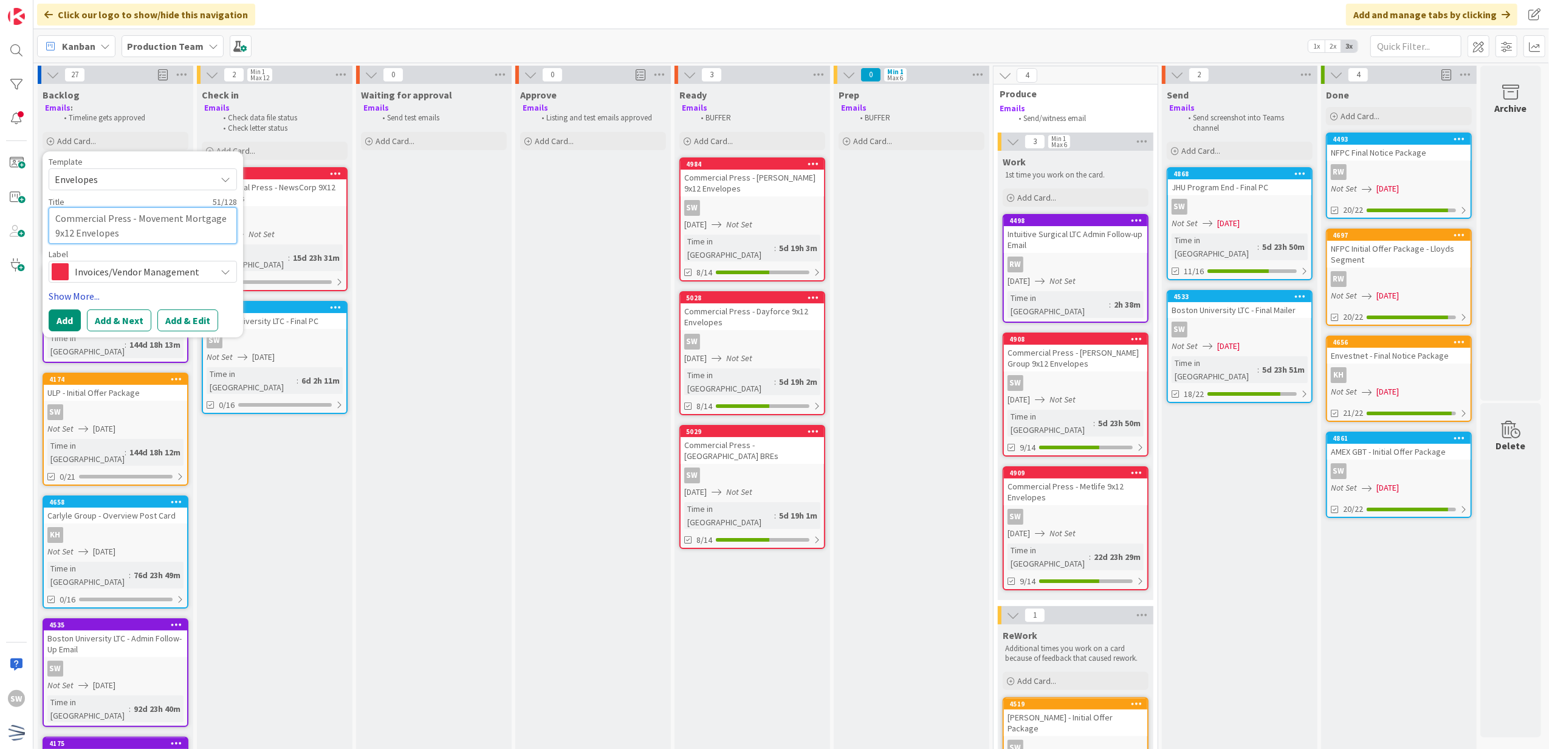
type textarea "Commercial Press - Movement Mortgage 9x12 Envelopes"
click at [78, 295] on link "Show More..." at bounding box center [143, 296] width 188 height 15
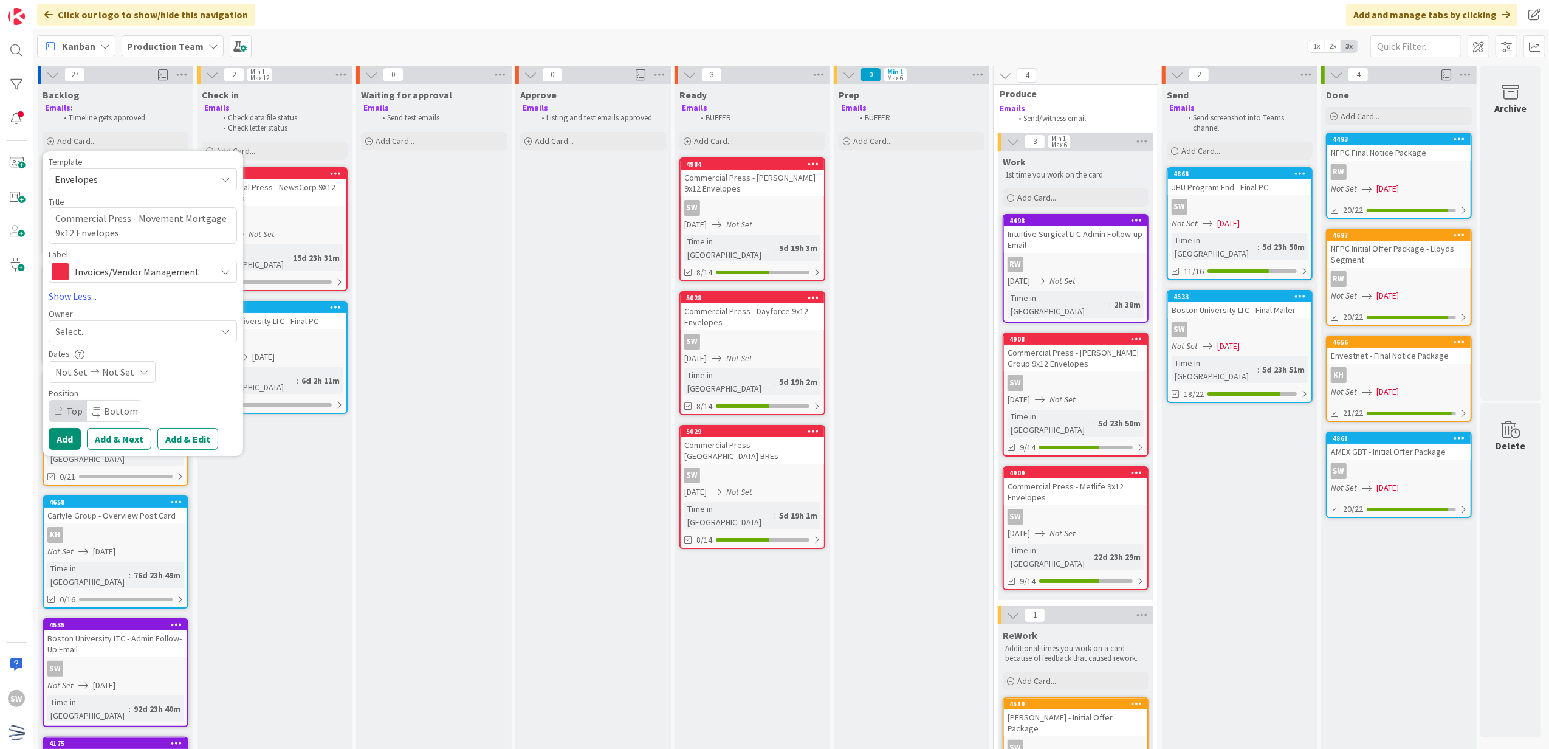
click at [88, 322] on div "Select..." at bounding box center [143, 331] width 188 height 22
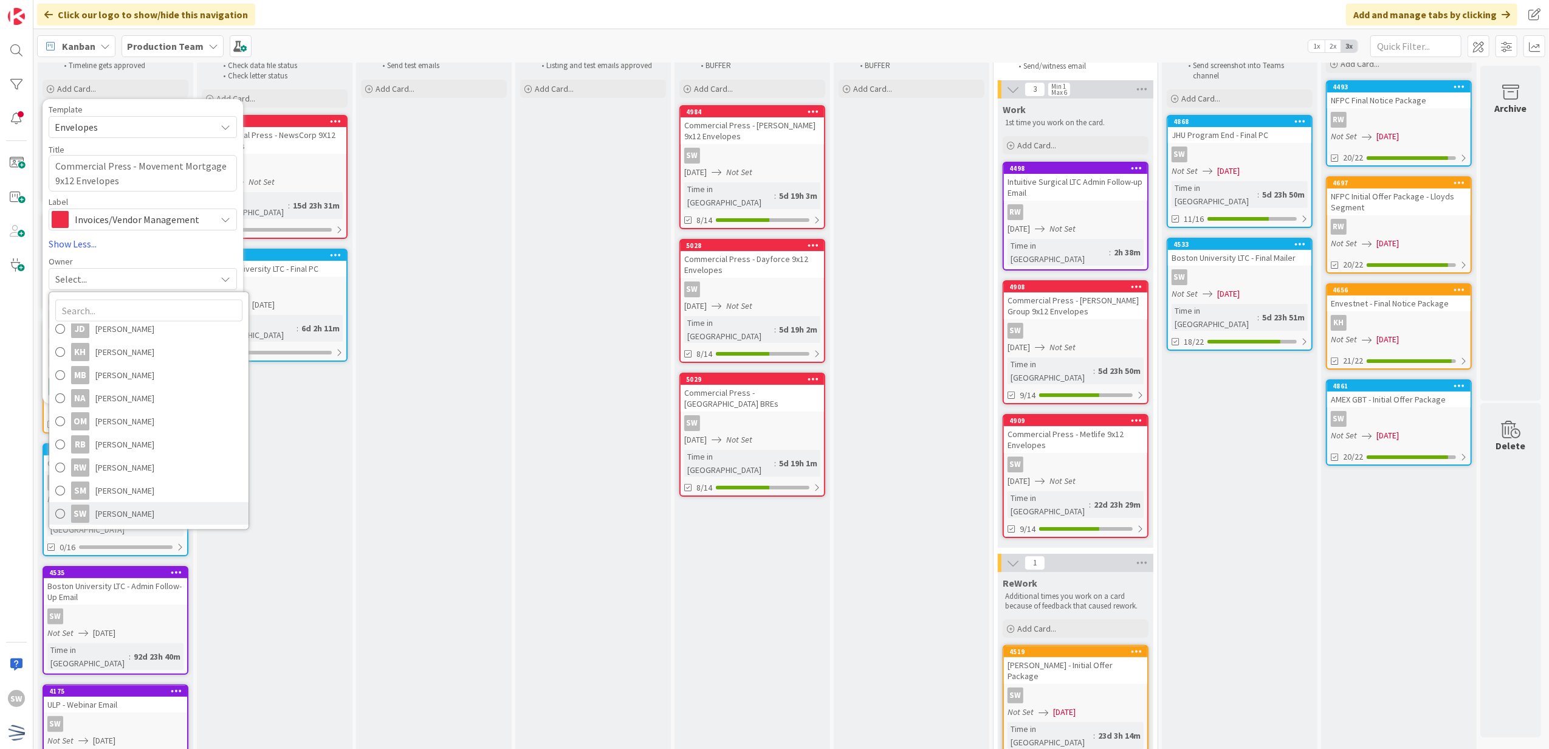
scroll to position [81, 0]
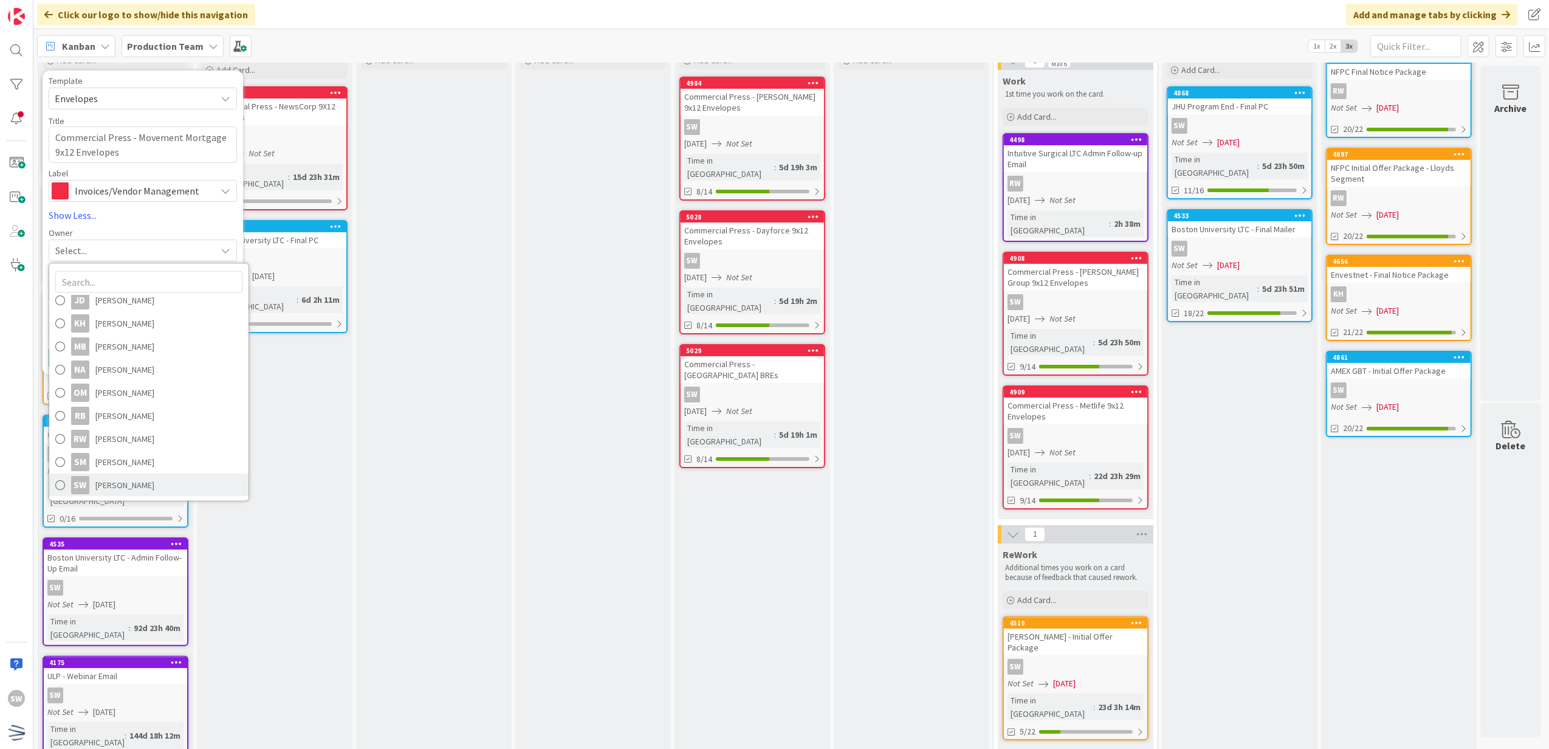
click at [180, 492] on link "SW [PERSON_NAME]" at bounding box center [148, 484] width 199 height 23
type textarea "x"
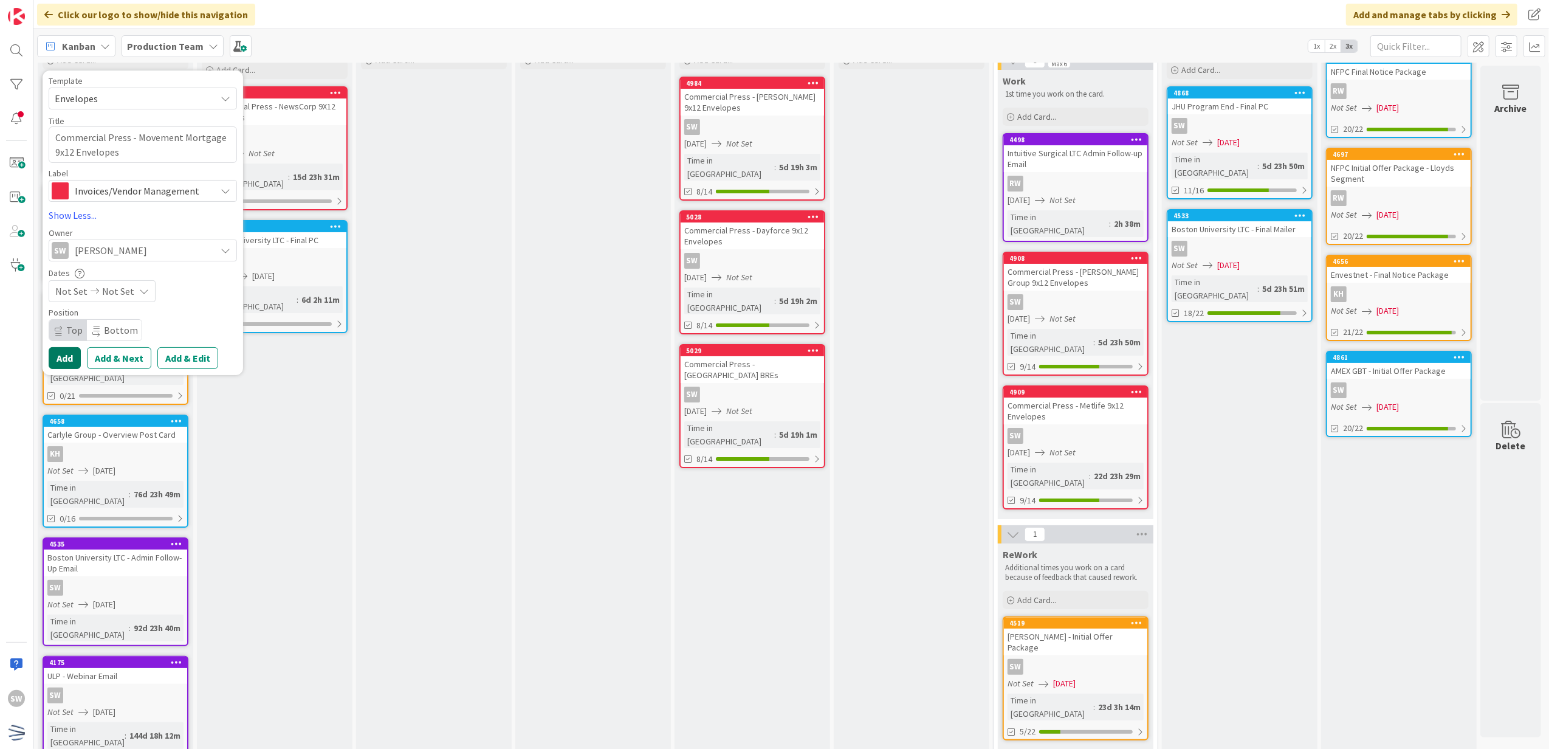
click at [73, 353] on button "Add" at bounding box center [65, 358] width 32 height 22
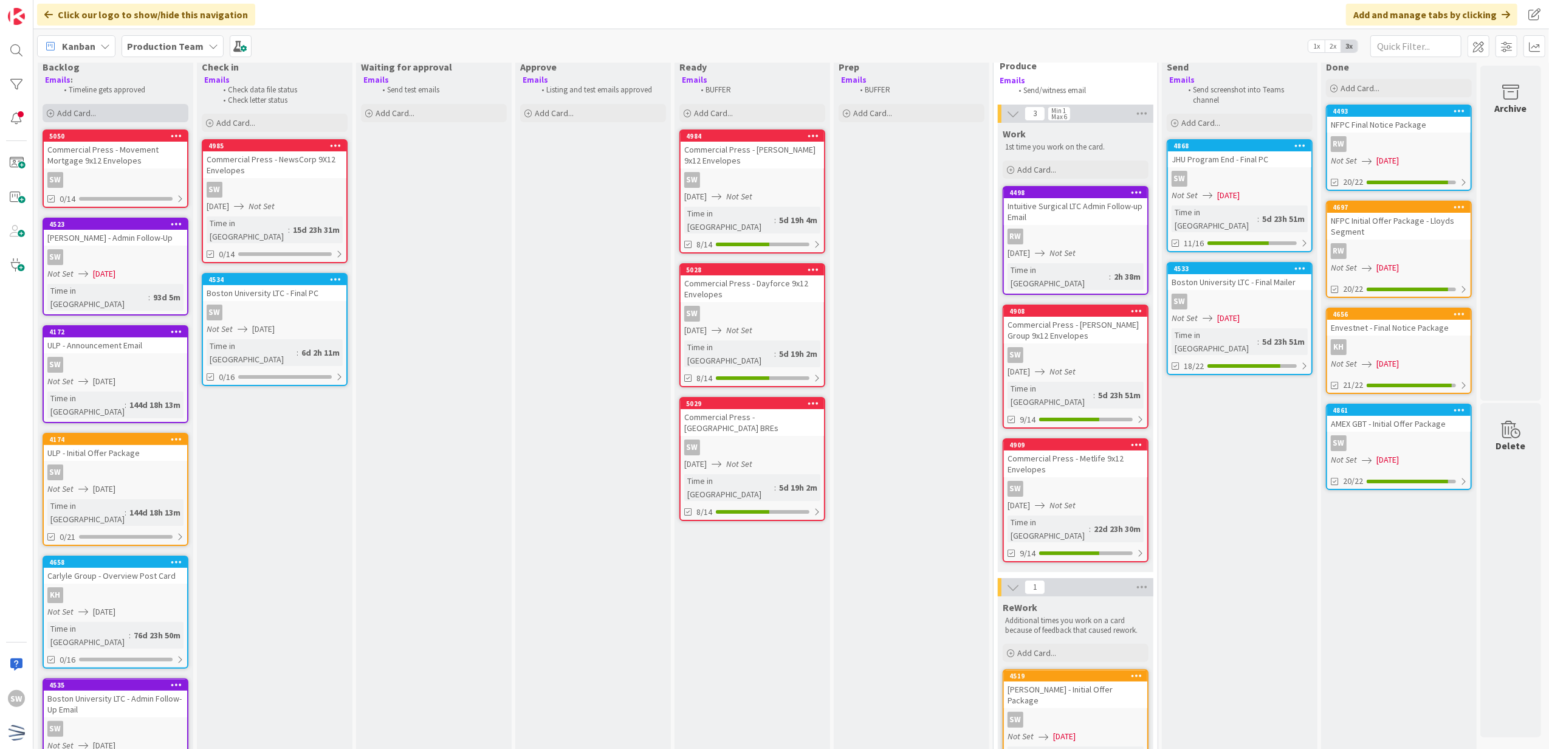
scroll to position [0, 0]
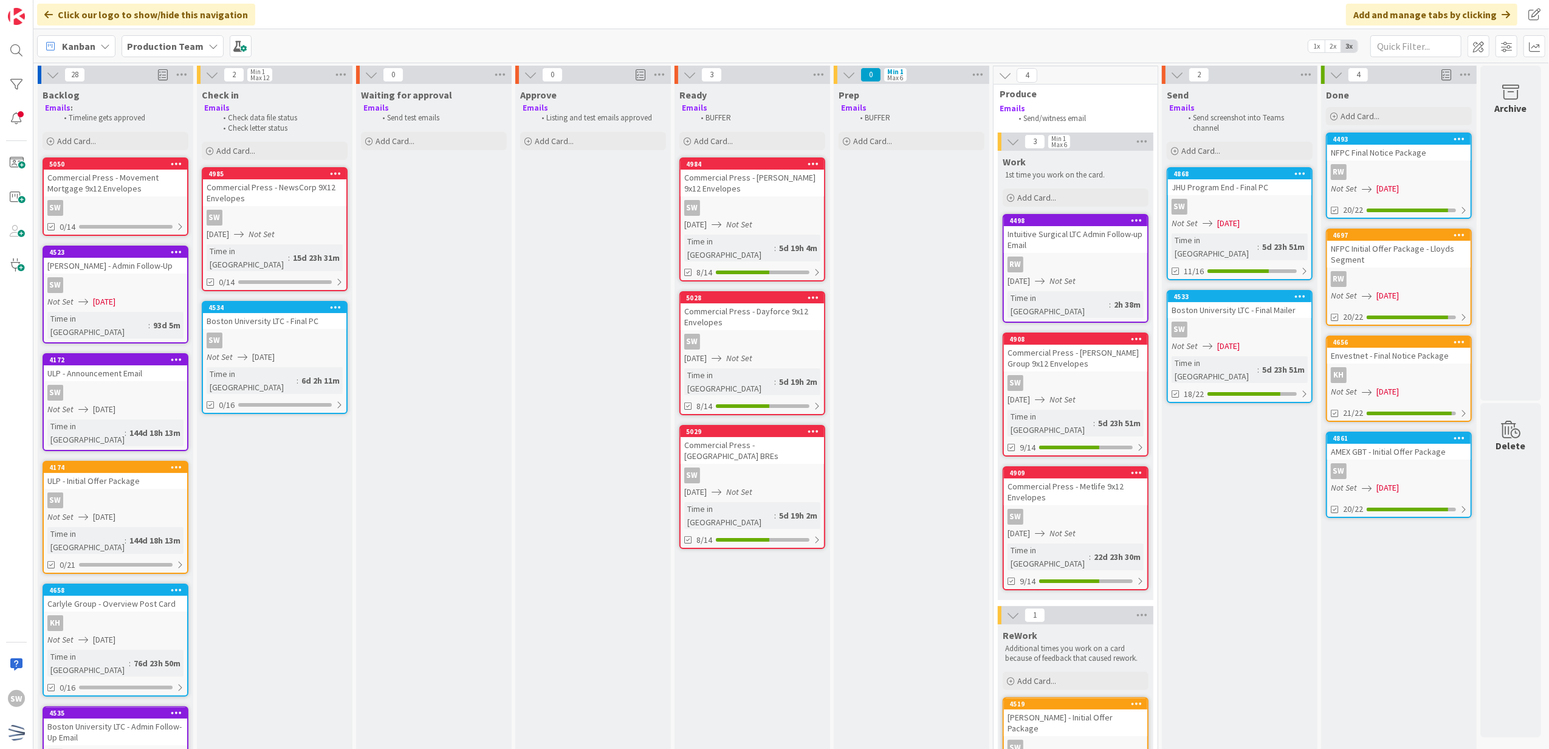
click at [159, 201] on div "SW" at bounding box center [115, 208] width 143 height 16
click at [159, 201] on div "28 Backlog Emails : Timeline gets approved Add Card... Template Not Set Not Set…" at bounding box center [791, 406] width 1516 height 686
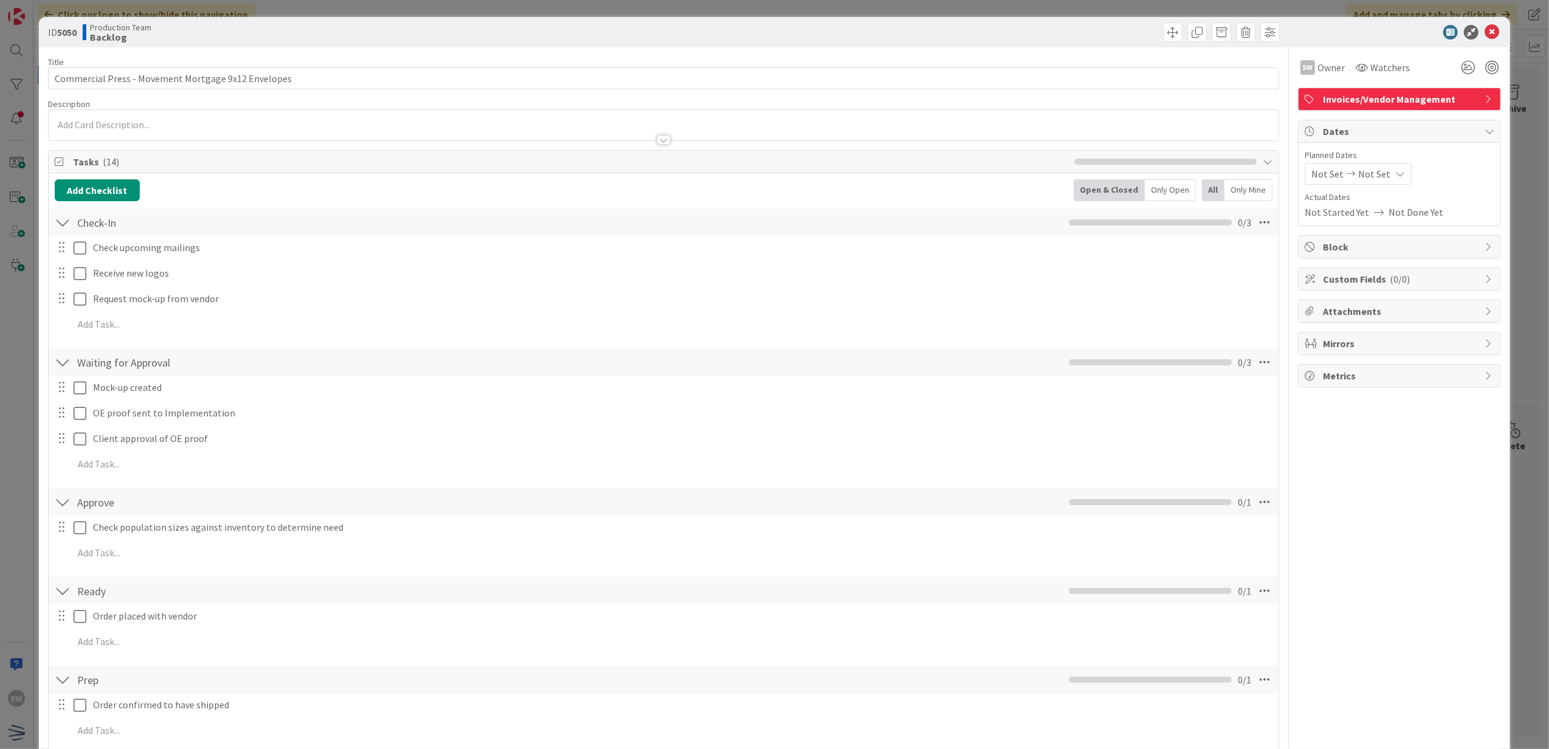
click at [1312, 176] on span "Not Set" at bounding box center [1328, 174] width 32 height 15
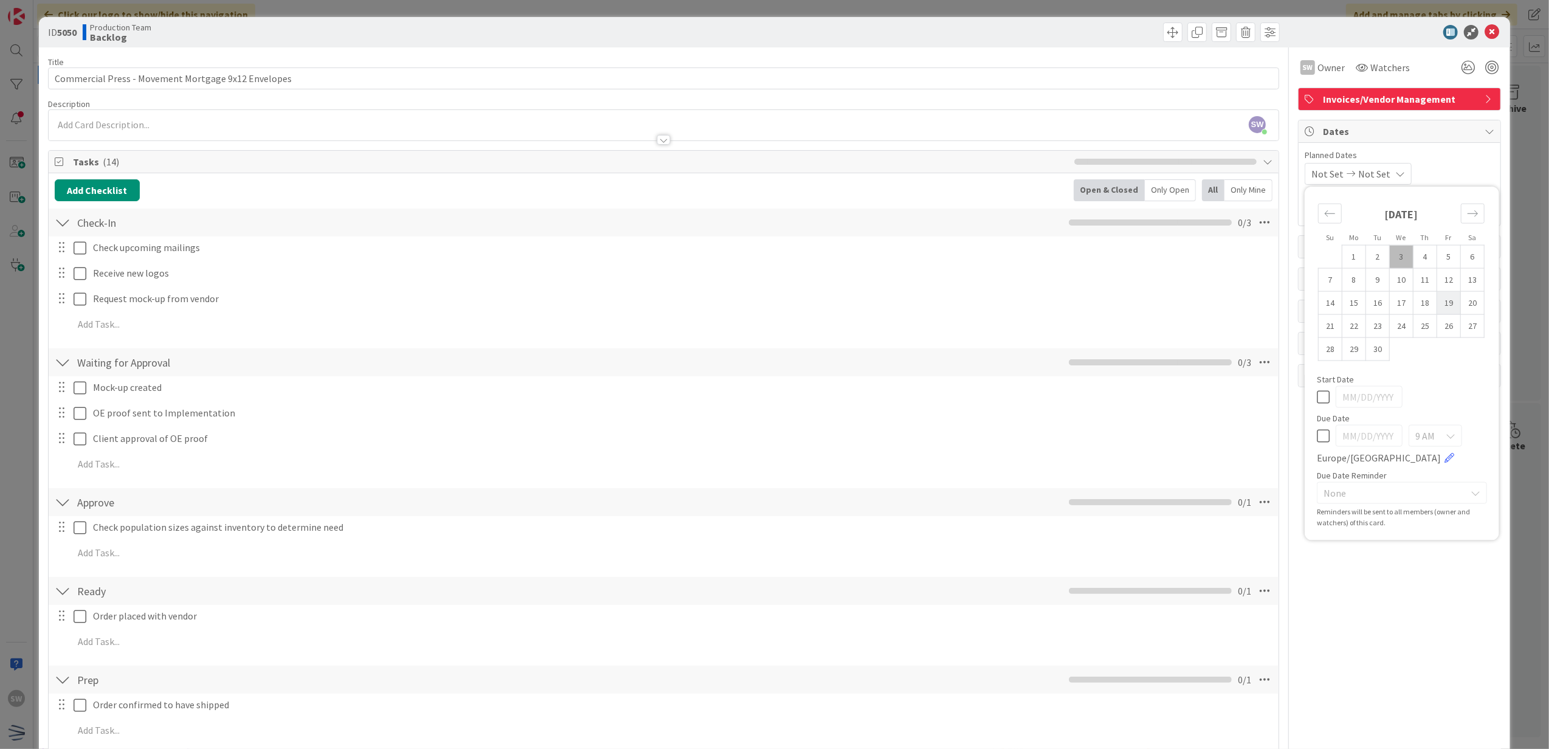
click at [1437, 303] on td "19" at bounding box center [1449, 302] width 24 height 23
type input "[DATE]"
click at [1482, 41] on div "ID 5050 Production Team Backlog" at bounding box center [775, 32] width 1472 height 30
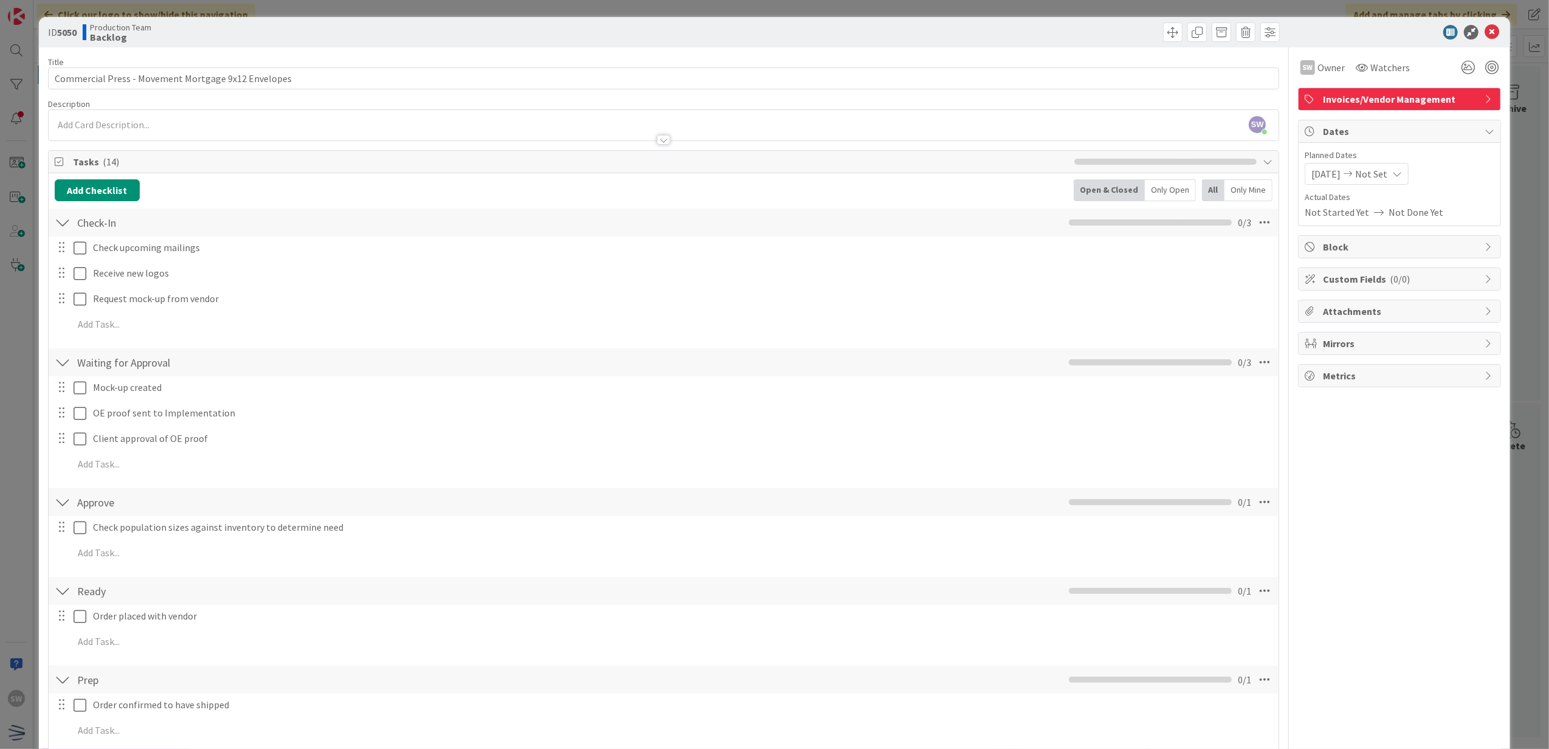
click at [1485, 36] on icon at bounding box center [1492, 32] width 15 height 15
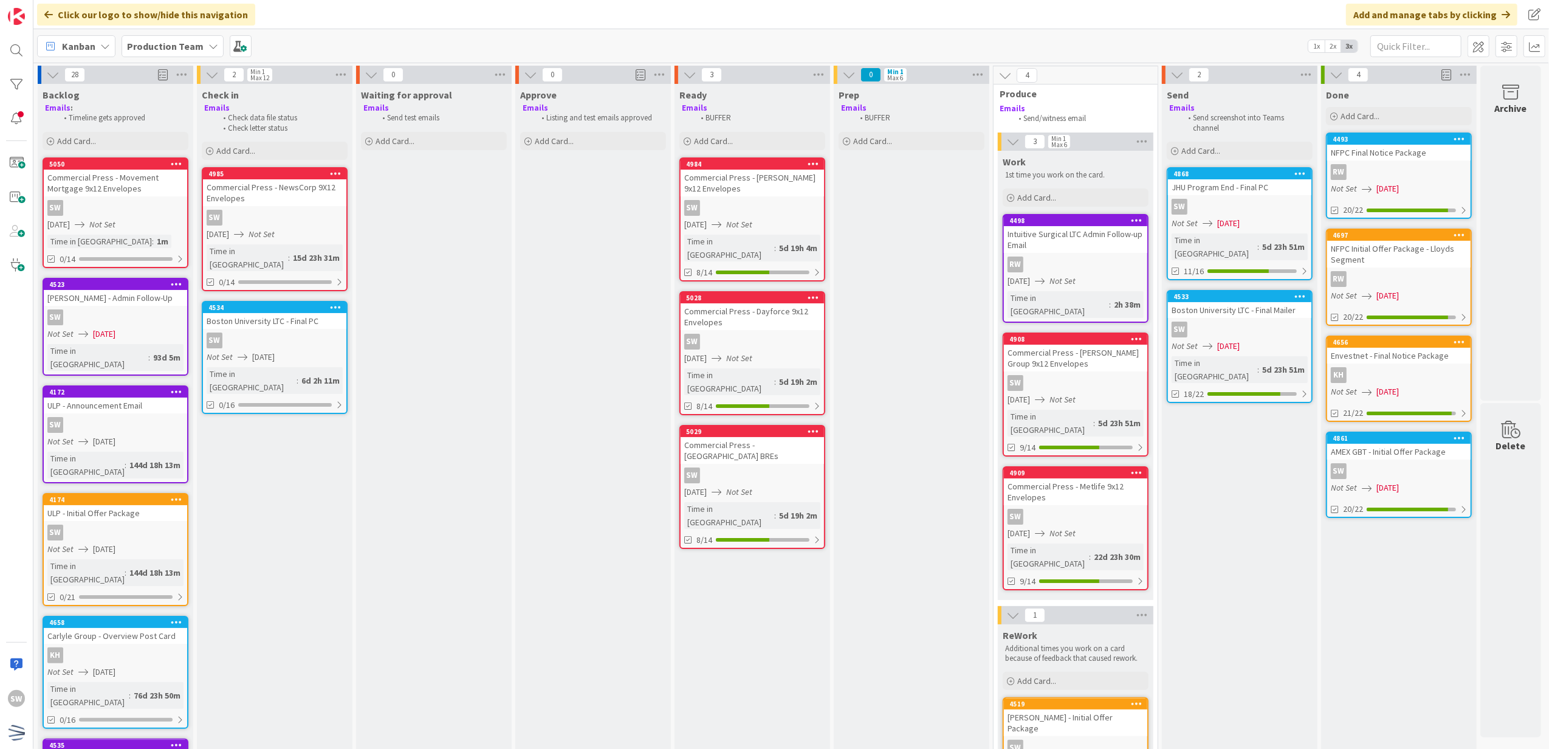
click at [137, 193] on div "Commercial Press - Movement Mortgage 9x12 Envelopes" at bounding box center [115, 183] width 143 height 27
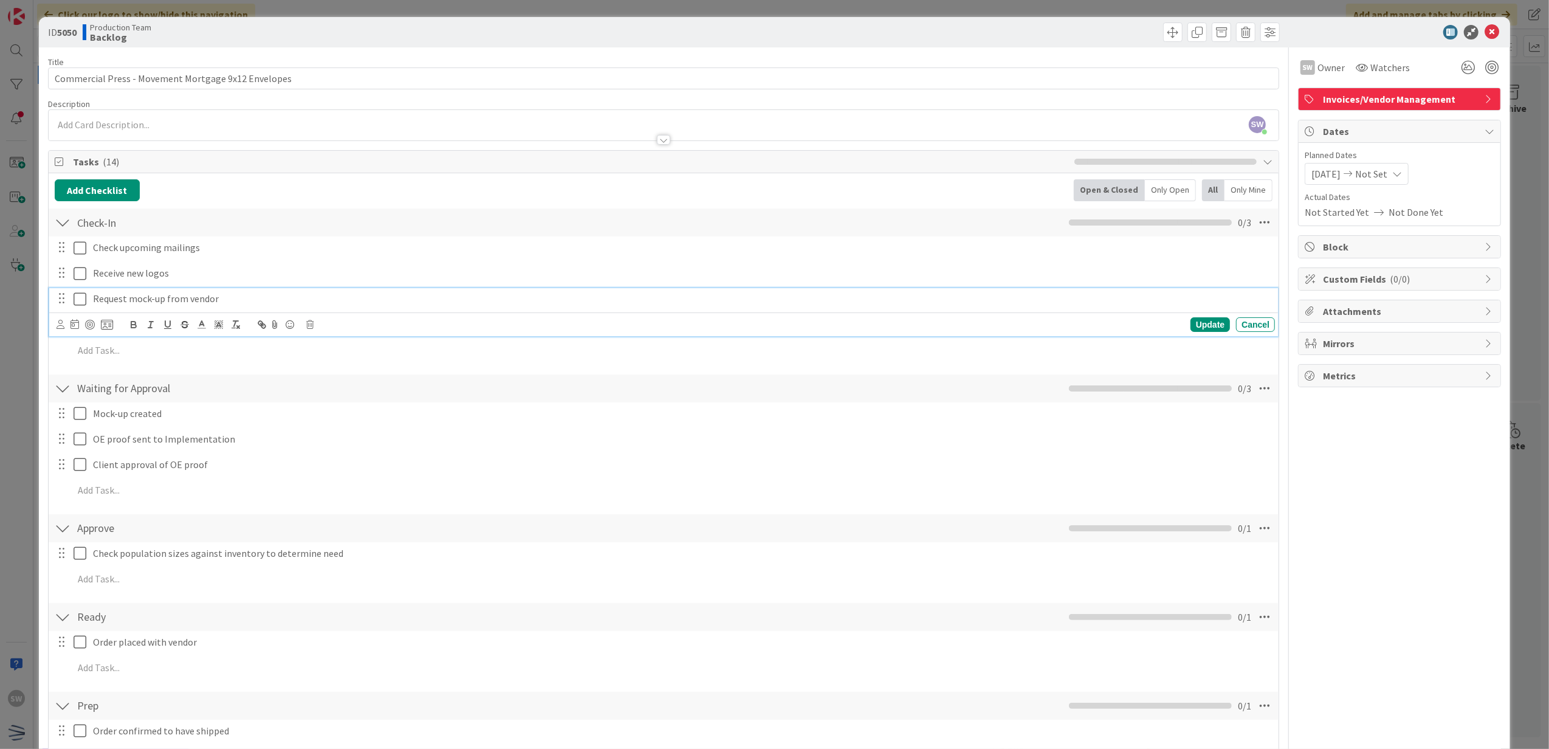
click at [83, 306] on icon at bounding box center [80, 299] width 13 height 15
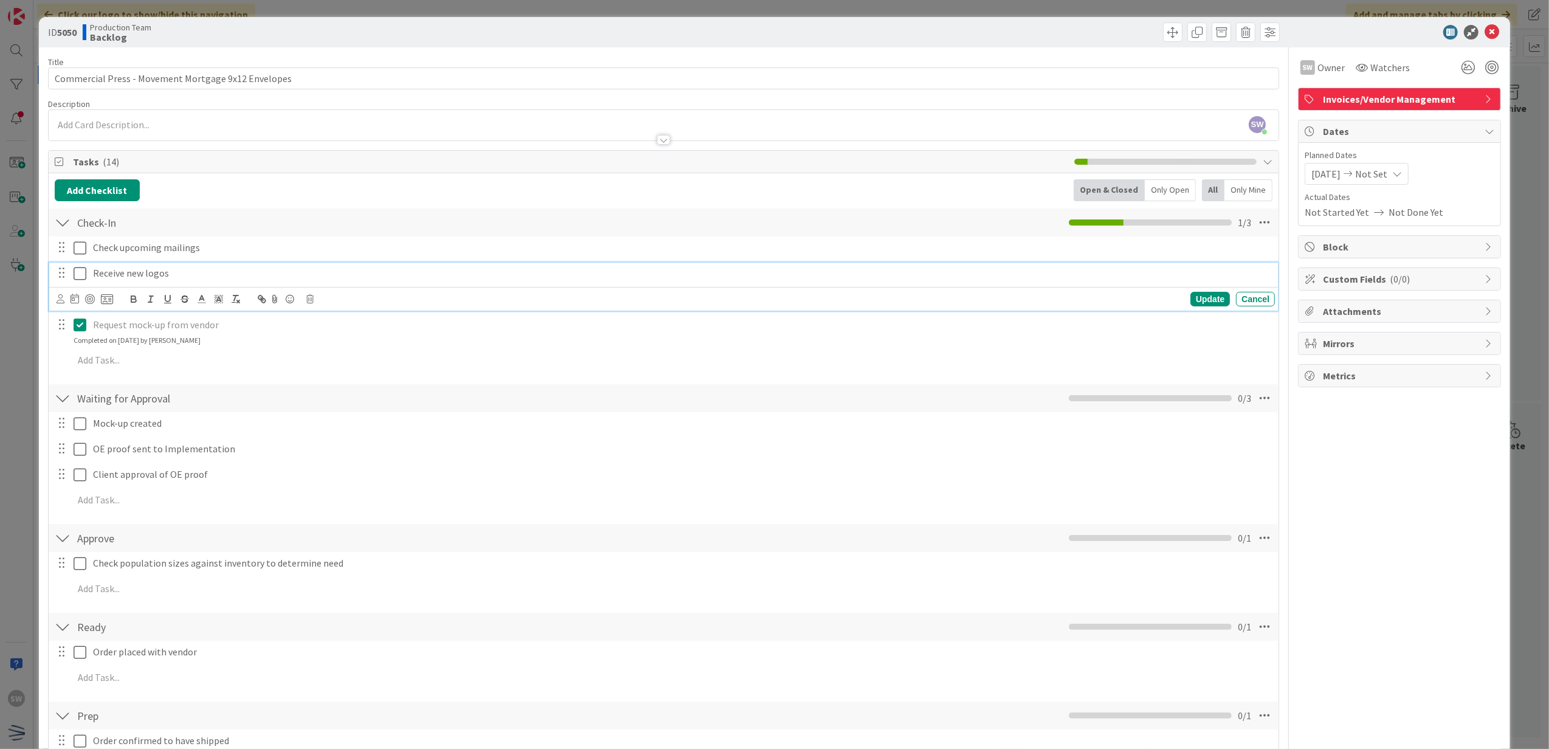
click at [80, 275] on icon at bounding box center [80, 273] width 13 height 15
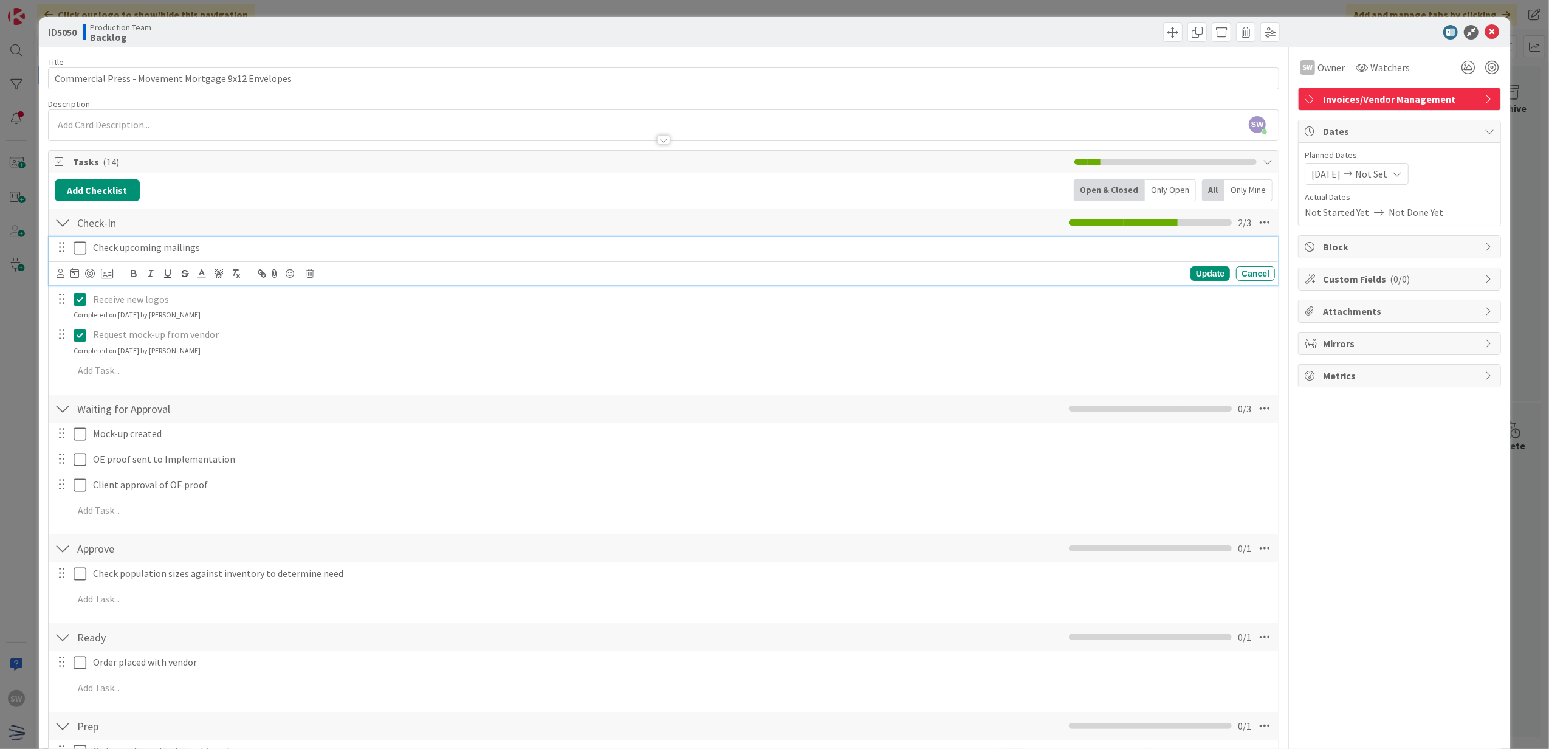
click at [81, 253] on icon at bounding box center [80, 248] width 13 height 15
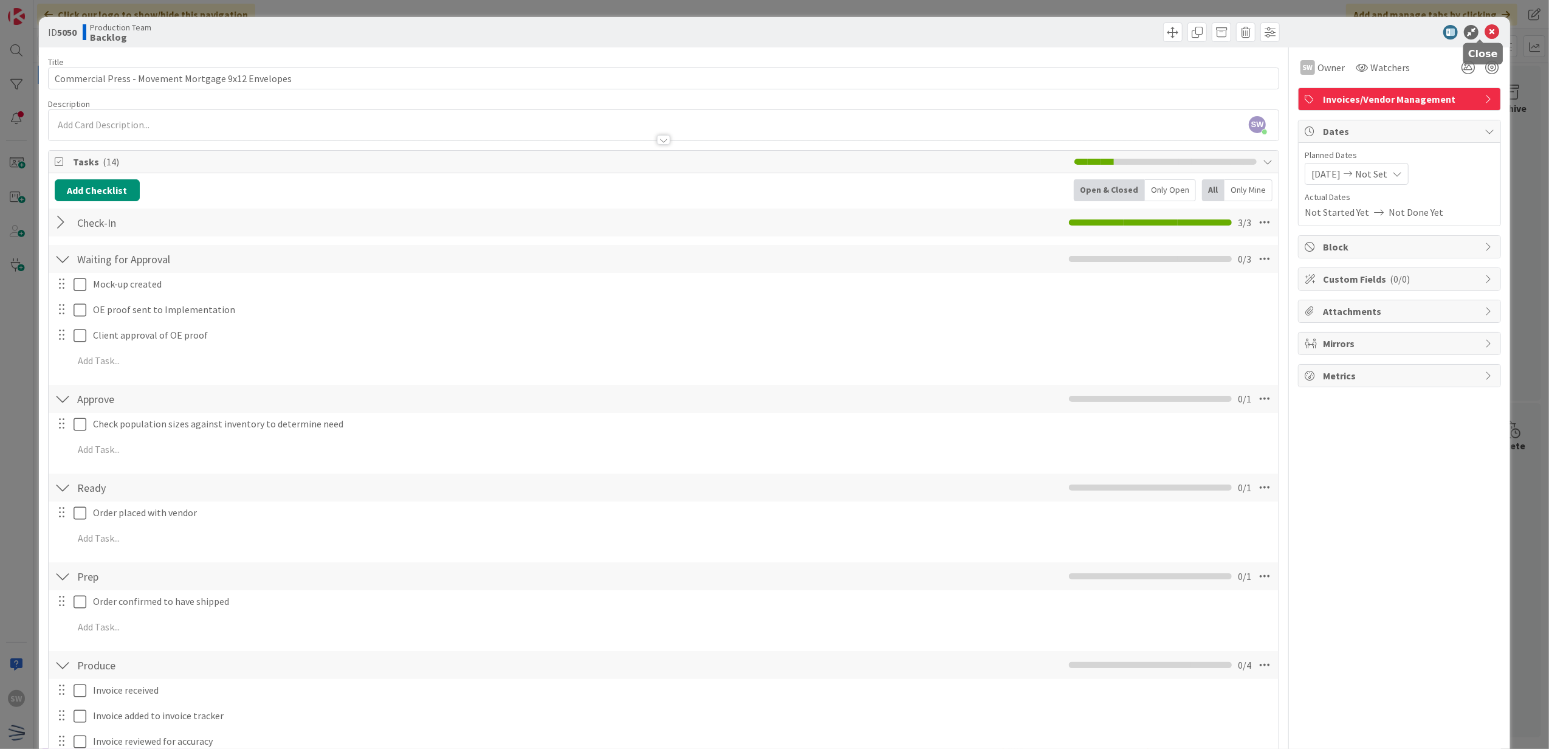
click at [1488, 26] on div at bounding box center [1393, 32] width 215 height 15
click at [1485, 35] on icon at bounding box center [1492, 32] width 15 height 15
